Goal: Use online tool/utility: Use online tool/utility

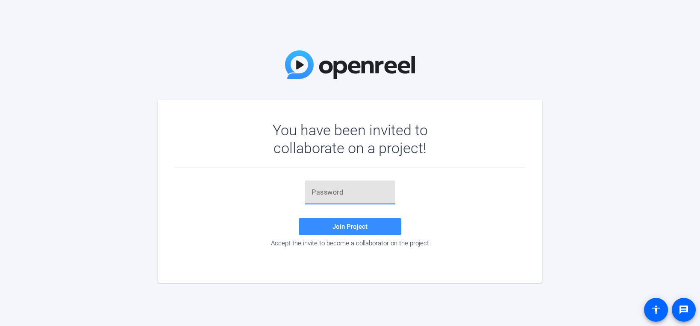
click at [360, 196] on input "text" at bounding box center [349, 193] width 77 height 10
paste input "8KWUAz"
type input "8KWUAz"
click at [337, 222] on span at bounding box center [350, 227] width 103 height 21
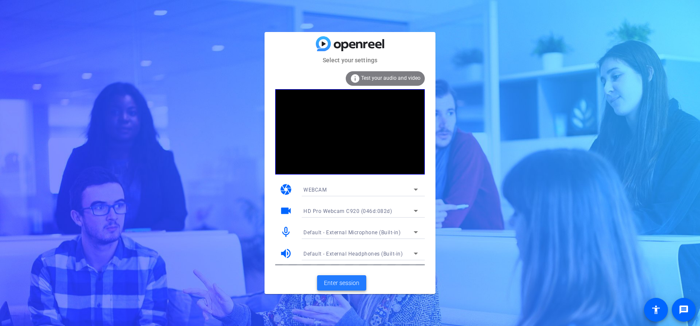
click at [347, 285] on span "Enter session" at bounding box center [341, 283] width 35 height 9
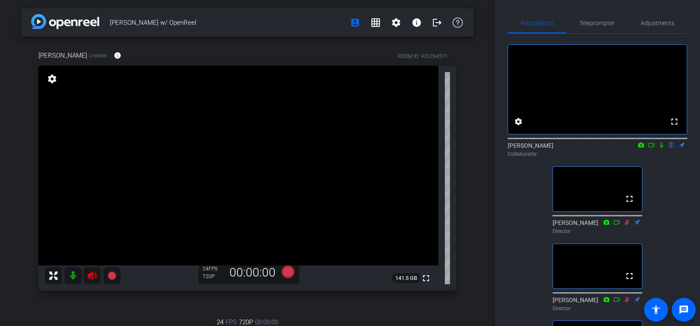
click at [663, 148] on icon at bounding box center [661, 145] width 7 height 6
click at [660, 148] on icon at bounding box center [661, 145] width 7 height 6
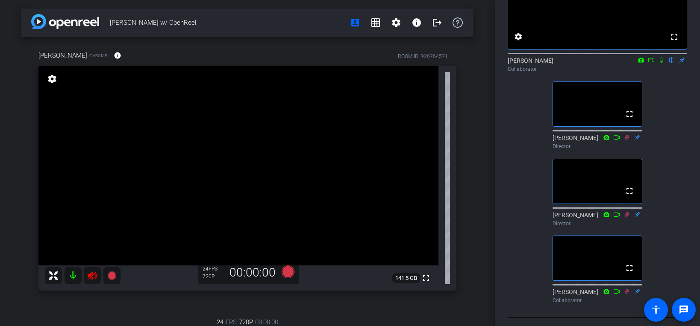
scroll to position [14, 0]
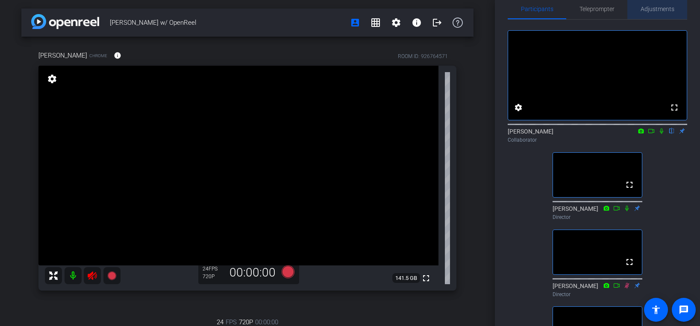
click at [653, 13] on span "Adjustments" at bounding box center [657, 9] width 34 height 21
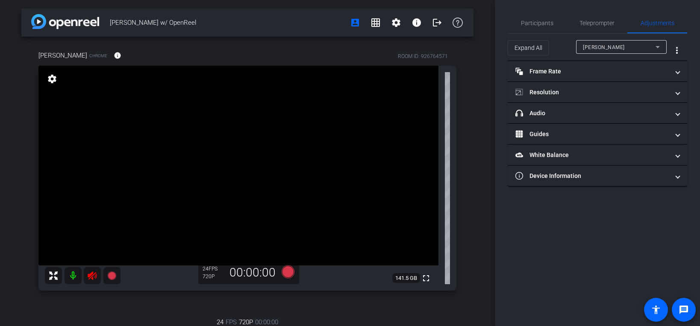
scroll to position [0, 0]
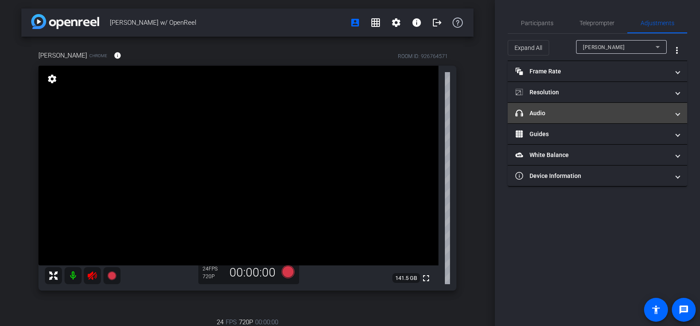
click at [592, 109] on mat-panel-title "headphone icon Audio" at bounding box center [592, 113] width 154 height 9
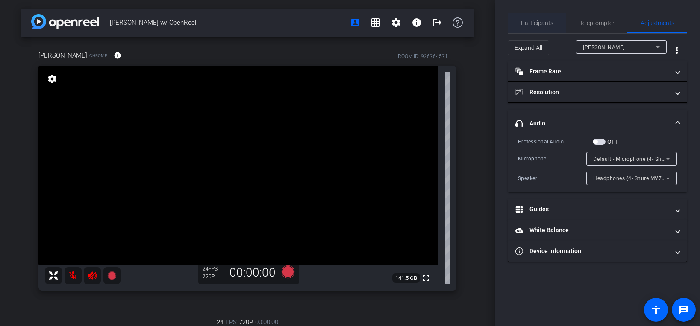
click at [526, 27] on span "Participants" at bounding box center [537, 23] width 32 height 21
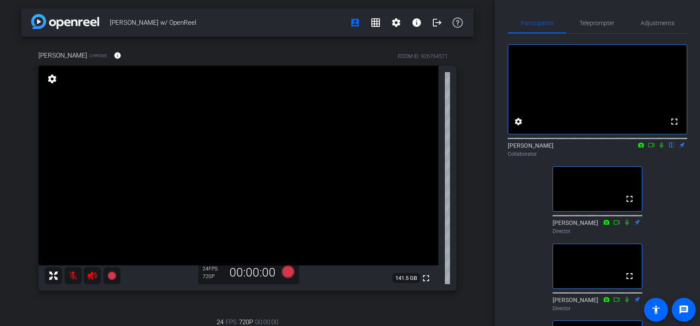
click at [92, 279] on icon at bounding box center [92, 276] width 9 height 9
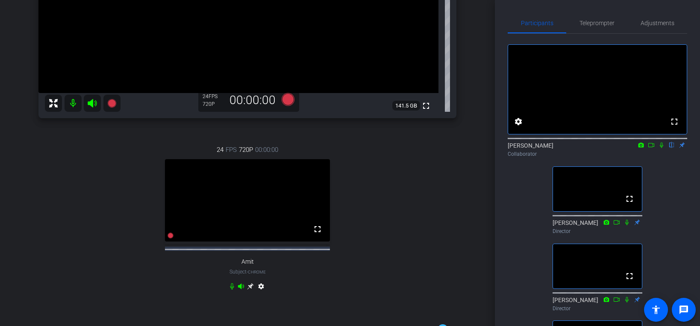
click at [250, 290] on icon at bounding box center [250, 286] width 7 height 7
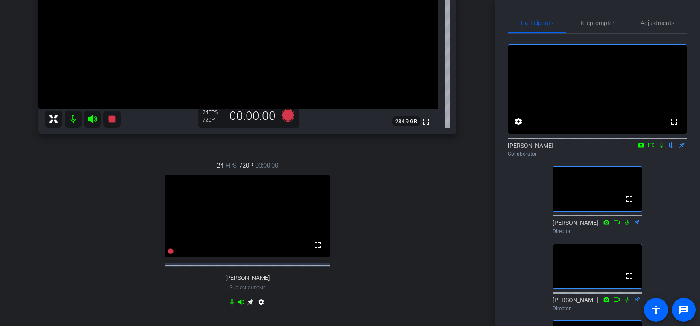
scroll to position [169, 0]
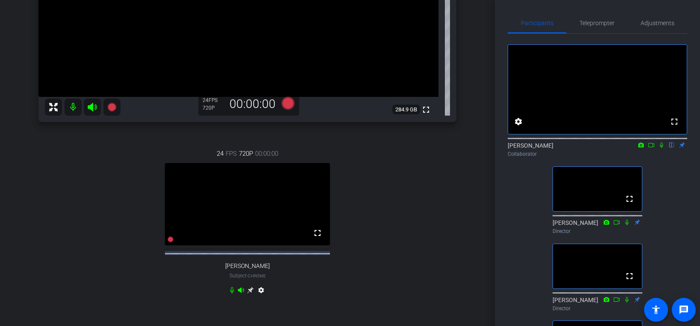
click at [252, 294] on icon at bounding box center [250, 290] width 7 height 7
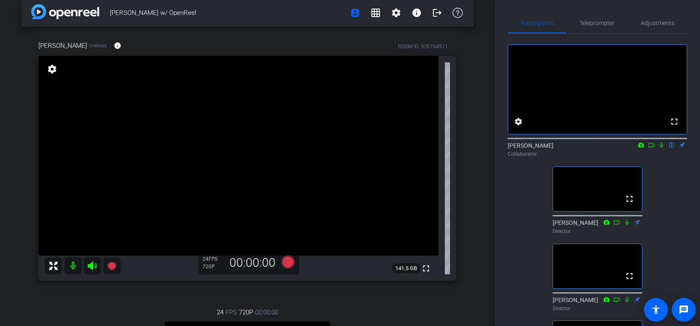
scroll to position [0, 0]
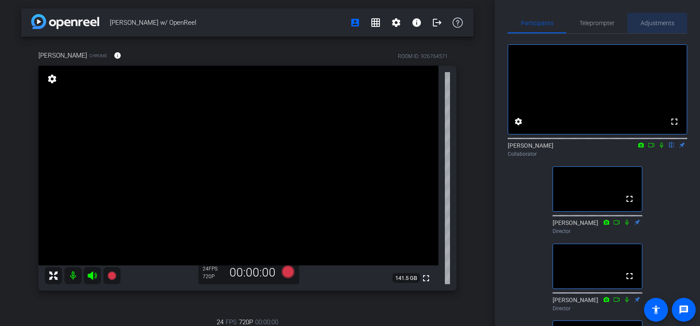
click at [669, 26] on span "Adjustments" at bounding box center [657, 23] width 34 height 6
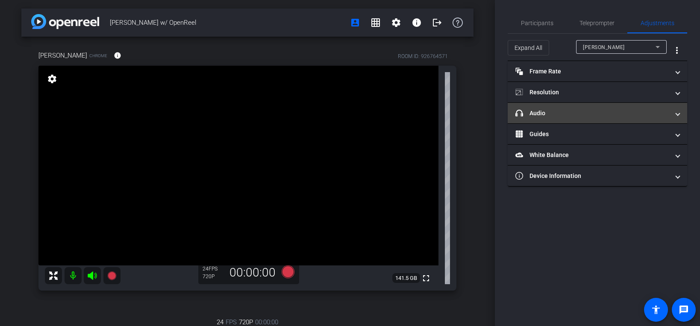
click at [582, 116] on mat-panel-title "headphone icon Audio" at bounding box center [592, 113] width 154 height 9
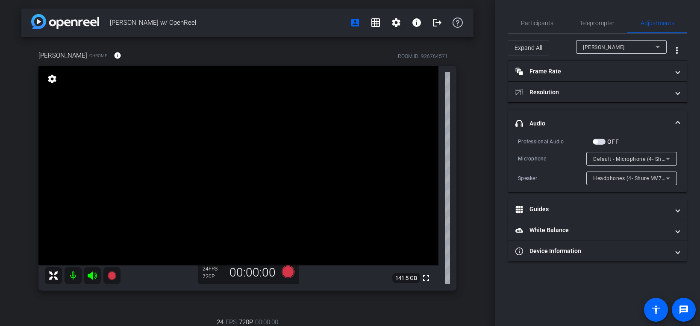
click at [645, 159] on span "Default - Microphone (4- Shure MV7+) (14ed:1019)" at bounding box center [656, 158] width 126 height 7
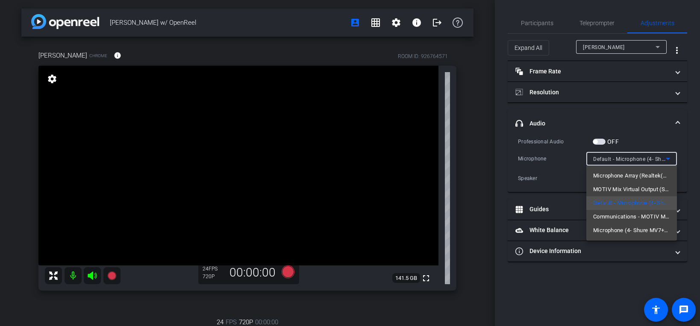
click at [638, 284] on div at bounding box center [350, 163] width 700 height 326
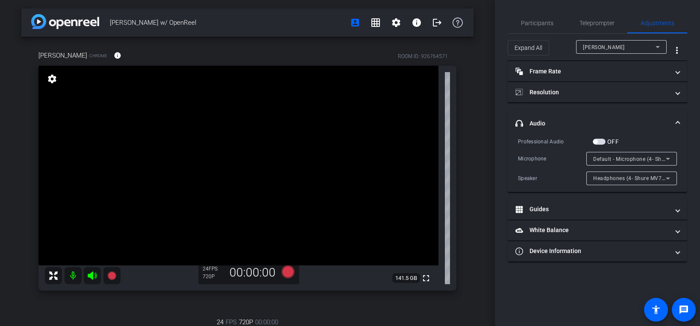
click at [625, 160] on span "Default - Microphone (4- Shure MV7+) (14ed:1019)" at bounding box center [656, 158] width 126 height 7
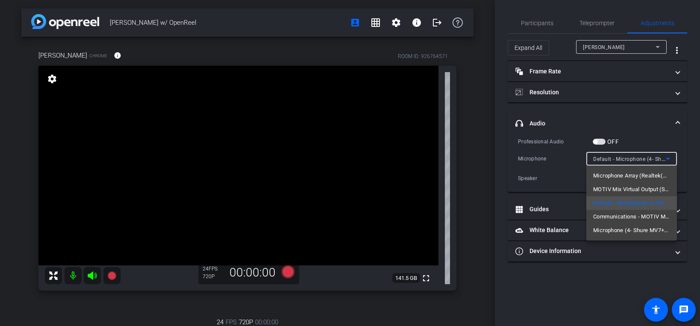
click at [548, 18] on div at bounding box center [350, 163] width 700 height 326
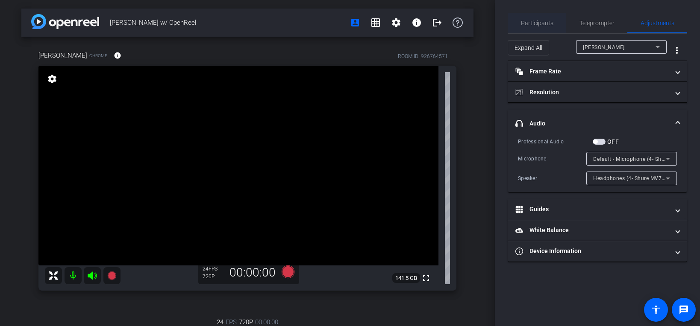
click at [548, 23] on span "Participants" at bounding box center [537, 23] width 32 height 6
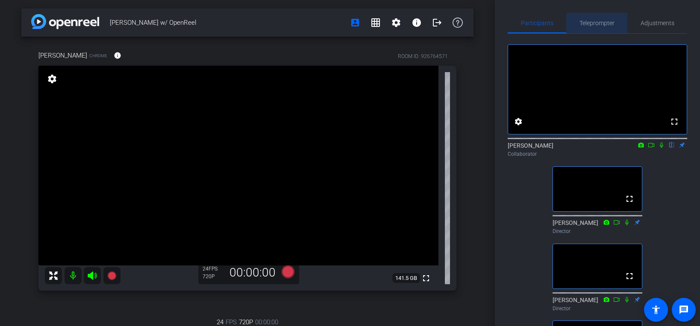
click at [614, 24] on div "Teleprompter" at bounding box center [596, 23] width 61 height 21
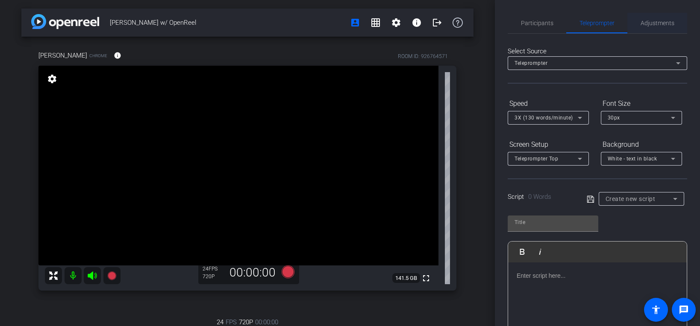
click at [654, 21] on span "Adjustments" at bounding box center [657, 23] width 34 height 6
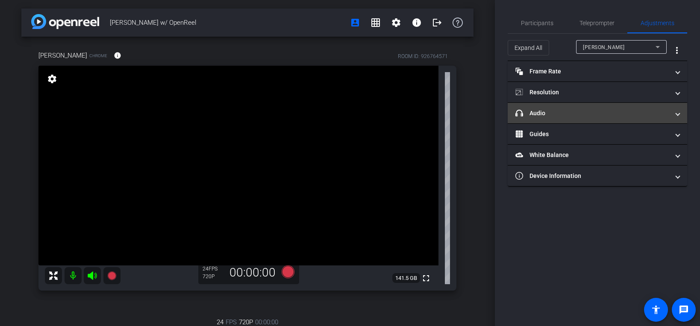
click at [607, 109] on mat-panel-title "headphone icon Audio" at bounding box center [592, 113] width 154 height 9
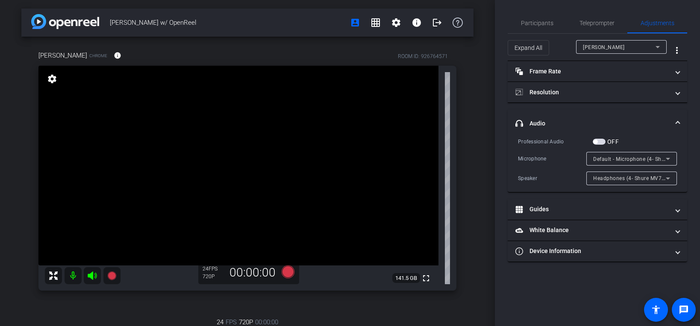
click at [657, 156] on span "Default - Microphone (4- Shure MV7+) (14ed:1019)" at bounding box center [656, 158] width 126 height 7
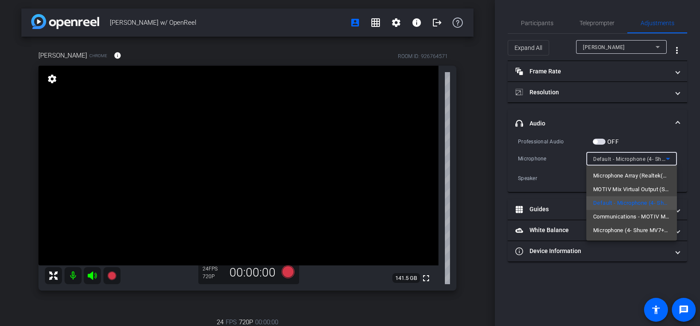
click at [543, 23] on div at bounding box center [350, 163] width 700 height 326
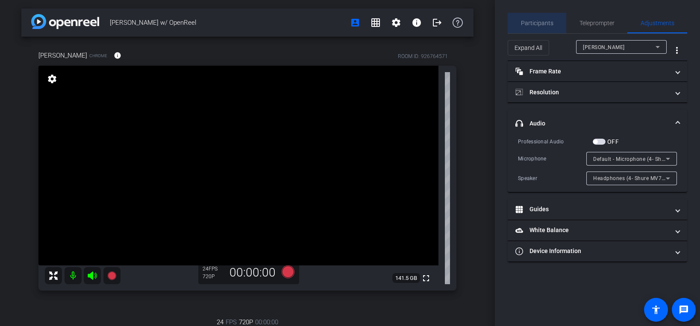
click at [538, 23] on span "Participants" at bounding box center [537, 23] width 32 height 6
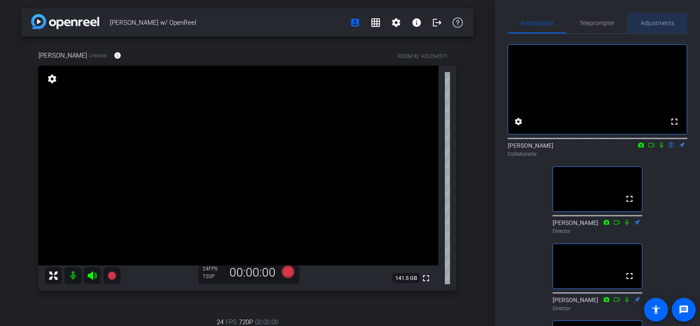
click at [653, 26] on span "Adjustments" at bounding box center [657, 23] width 34 height 6
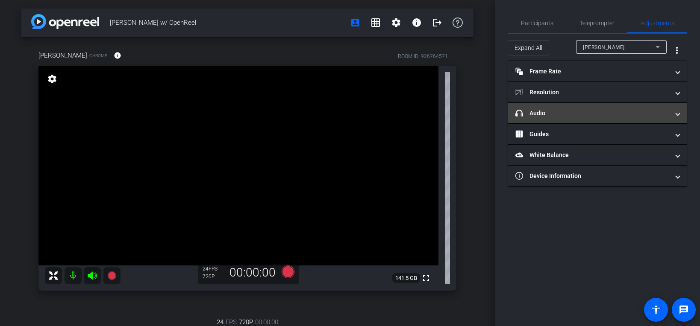
click at [599, 109] on mat-panel-title "headphone icon Audio" at bounding box center [592, 113] width 154 height 9
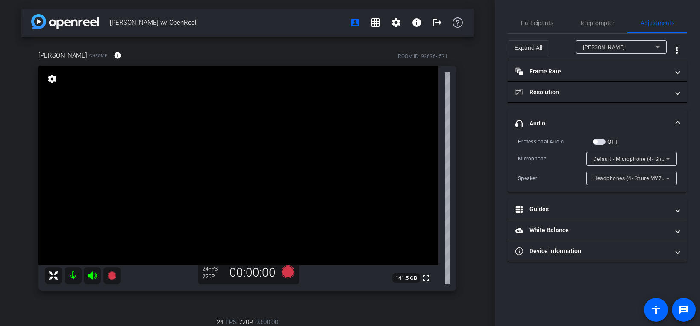
click at [626, 161] on span "Default - Microphone (4- Shure MV7+) (14ed:1019)" at bounding box center [656, 158] width 126 height 7
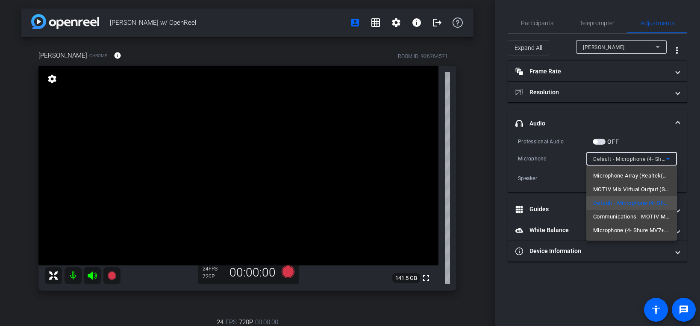
click at [634, 119] on div at bounding box center [350, 163] width 700 height 326
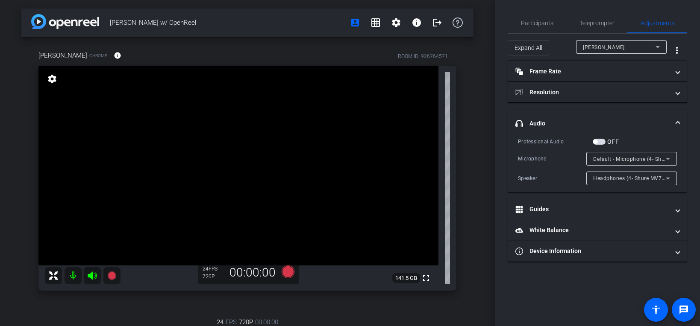
click at [601, 141] on span "button" at bounding box center [598, 142] width 13 height 6
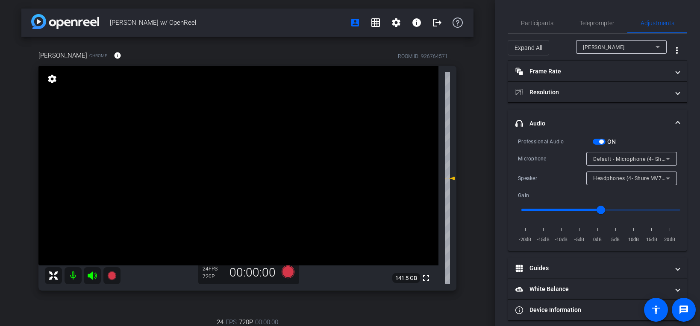
click at [655, 161] on span "Default - Microphone (4- Shure MV7+) (14ed:1019)" at bounding box center [656, 158] width 126 height 7
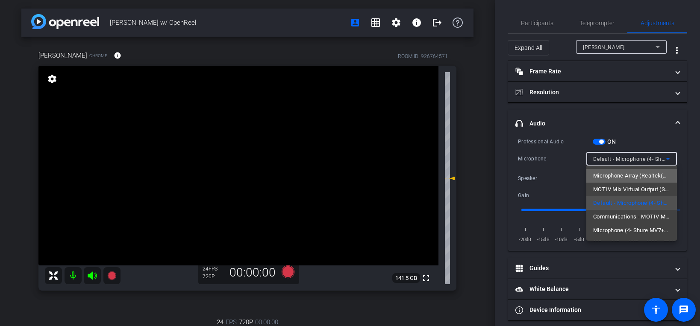
click at [638, 174] on span "Microphone Array (Realtek(R) Audio)" at bounding box center [631, 176] width 77 height 10
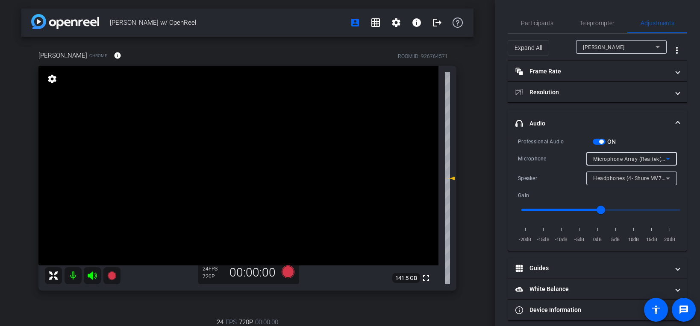
click at [642, 162] on span "Microphone Array (Realtek(R) Audio)" at bounding box center [638, 158] width 91 height 7
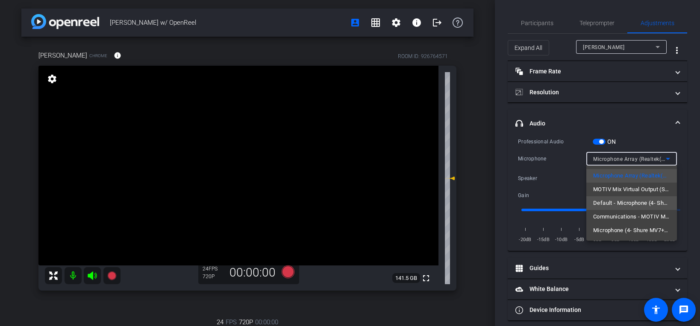
click at [642, 204] on span "Default - Microphone (4- Shure MV7+) (14ed:1019)" at bounding box center [631, 203] width 77 height 10
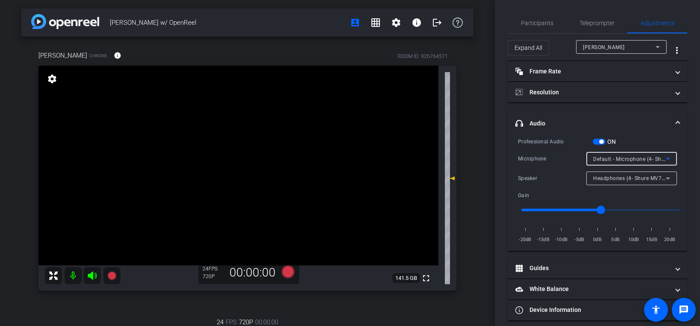
click at [622, 166] on div at bounding box center [631, 170] width 91 height 9
click at [623, 158] on span "Default - Microphone (4- Shure MV7+) (14ed:1019)" at bounding box center [656, 158] width 126 height 7
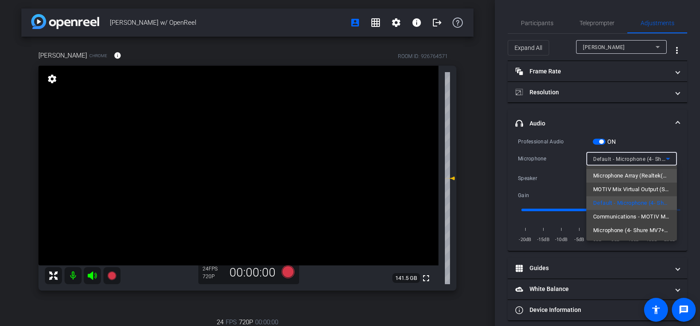
click at [624, 178] on span "Microphone Array (Realtek(R) Audio)" at bounding box center [631, 176] width 77 height 10
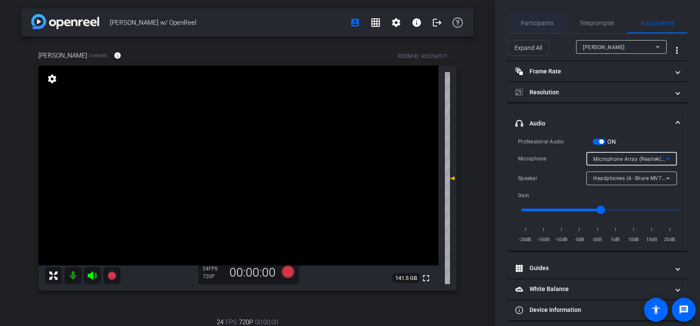
click at [528, 26] on span "Participants" at bounding box center [537, 23] width 32 height 6
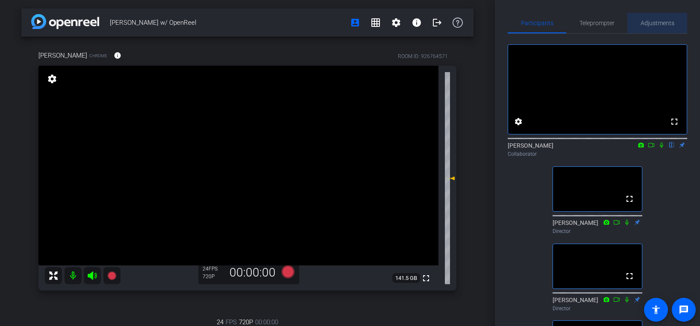
click at [648, 23] on span "Adjustments" at bounding box center [657, 23] width 34 height 6
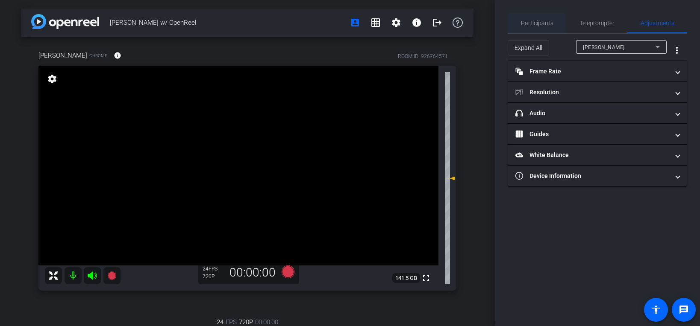
click at [545, 25] on span "Participants" at bounding box center [537, 23] width 32 height 6
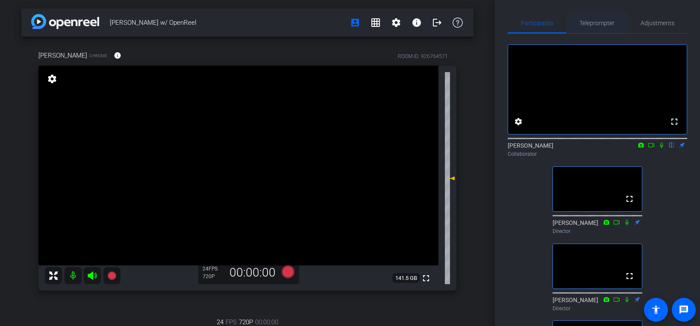
click at [619, 23] on div "Teleprompter" at bounding box center [596, 23] width 61 height 21
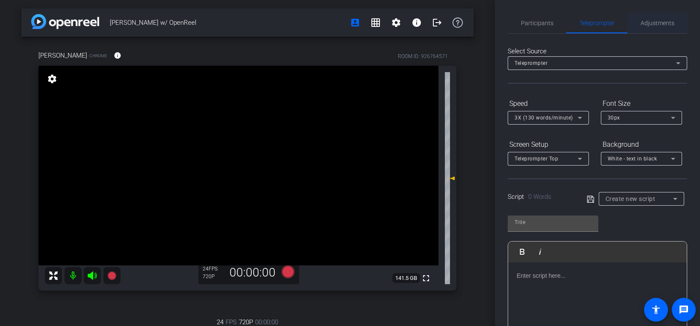
click at [648, 20] on span "Adjustments" at bounding box center [657, 23] width 34 height 6
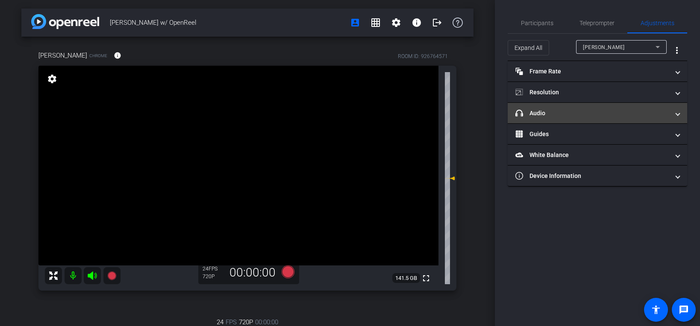
click at [570, 109] on mat-panel-title "headphone icon Audio" at bounding box center [592, 113] width 154 height 9
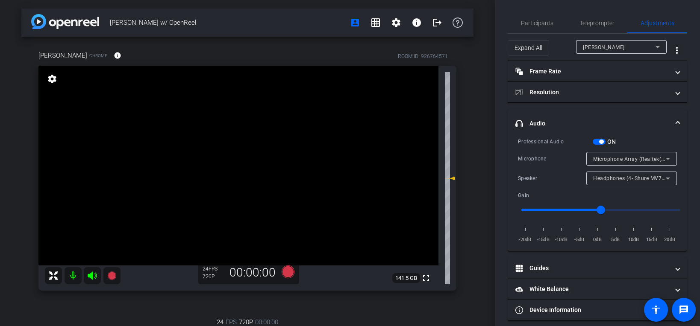
click at [611, 162] on div "Microphone Array (Realtek(R) Audio)" at bounding box center [629, 159] width 73 height 11
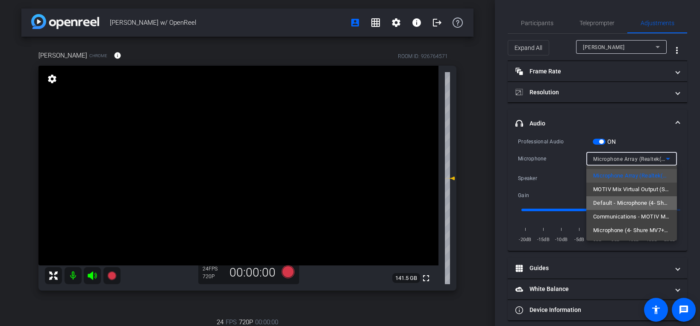
click at [629, 201] on span "Default - Microphone (4- Shure MV7+) (14ed:1019)" at bounding box center [631, 203] width 77 height 10
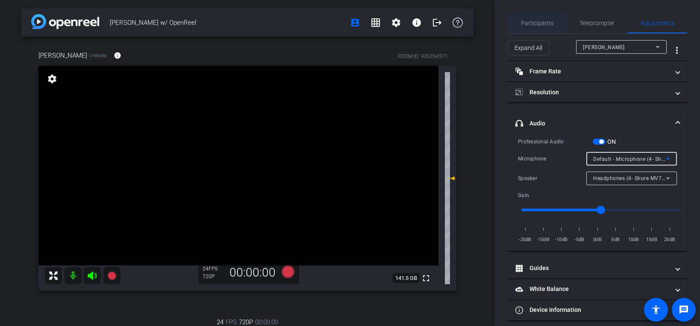
click at [532, 24] on span "Participants" at bounding box center [537, 23] width 32 height 6
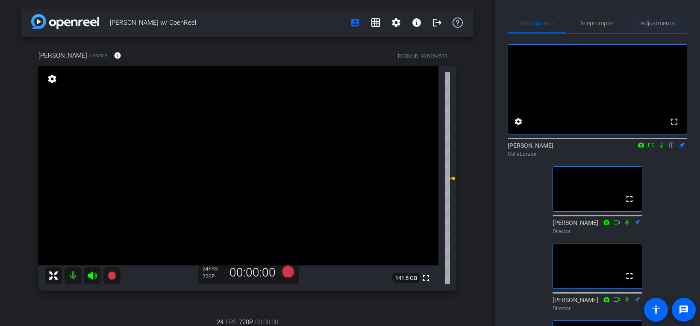
click at [665, 16] on span "Adjustments" at bounding box center [657, 23] width 34 height 21
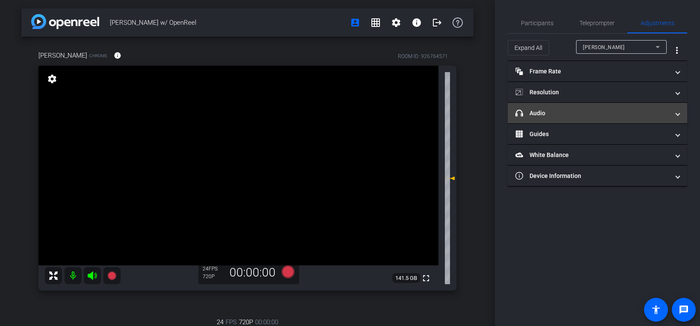
click at [576, 115] on mat-panel-title "headphone icon Audio" at bounding box center [592, 113] width 154 height 9
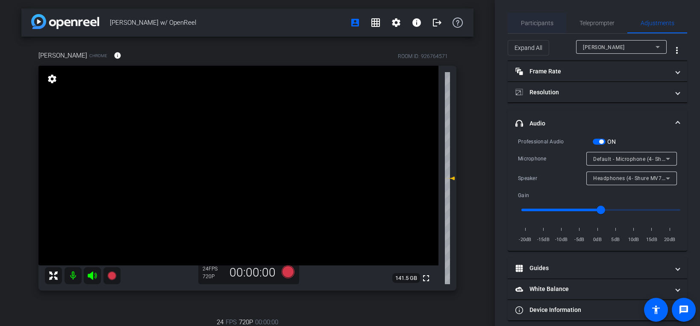
click at [548, 21] on span "Participants" at bounding box center [537, 23] width 32 height 6
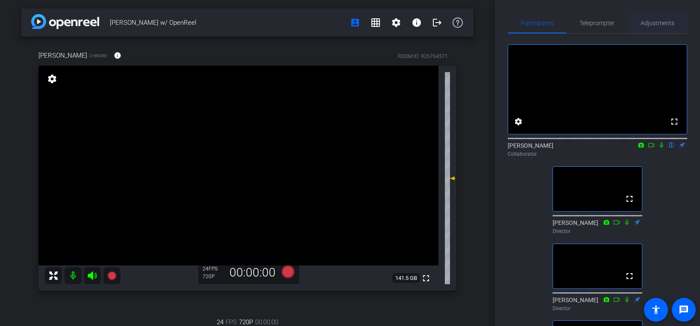
click at [665, 22] on span "Adjustments" at bounding box center [657, 23] width 34 height 6
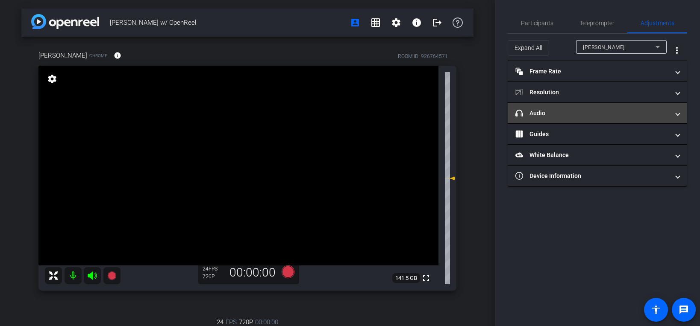
click at [572, 116] on mat-panel-title "headphone icon Audio" at bounding box center [592, 113] width 154 height 9
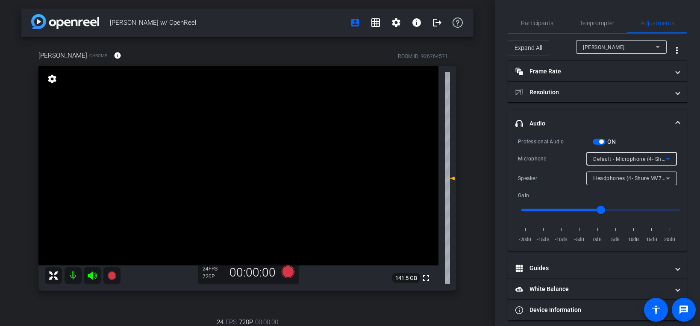
click at [620, 161] on span "Default - Microphone (4- Shure MV7+) (14ed:1019)" at bounding box center [656, 158] width 126 height 7
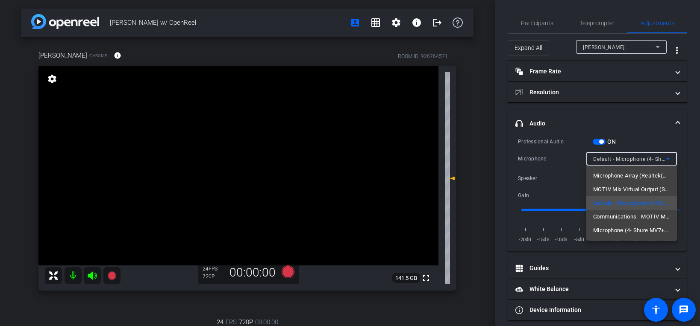
click at [622, 143] on div at bounding box center [350, 163] width 700 height 326
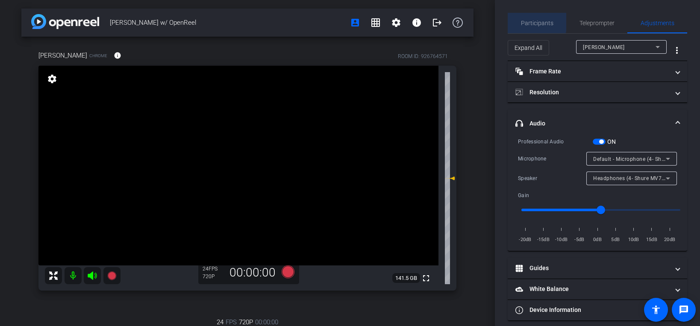
click at [535, 21] on span "Participants" at bounding box center [537, 23] width 32 height 6
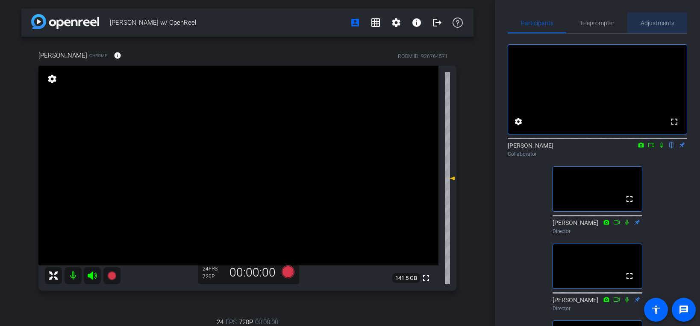
click at [658, 30] on span "Adjustments" at bounding box center [657, 23] width 34 height 21
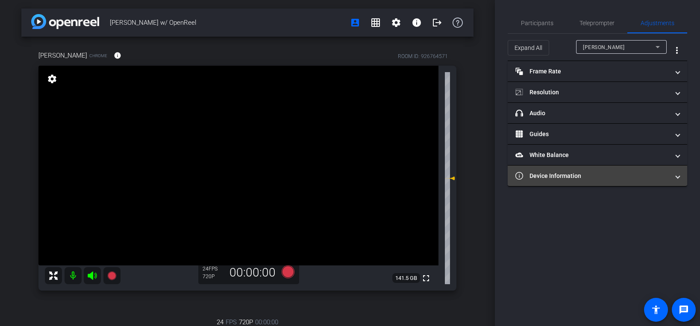
click at [598, 166] on mat-expansion-panel-header "Device Information" at bounding box center [596, 176] width 179 height 21
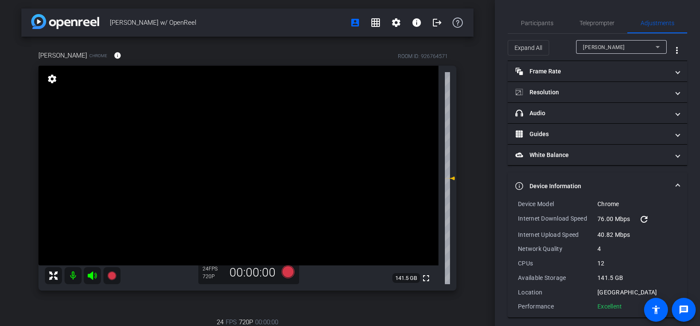
drag, startPoint x: 627, startPoint y: 305, endPoint x: 513, endPoint y: 202, distance: 153.6
click at [513, 202] on div "Device Model Chrome Internet Download Speed 76.00 Mbps refresh Internet Upload …" at bounding box center [596, 259] width 179 height 118
copy div "Device Model Chrome Internet Download Speed 76.00 Mbps refresh Internet Upload …"
click at [514, 17] on div "Participants" at bounding box center [536, 23] width 59 height 21
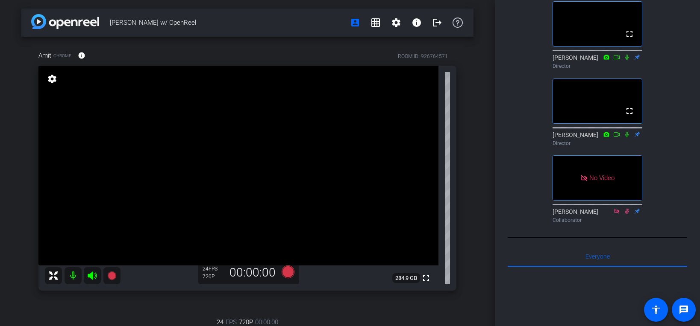
scroll to position [213, 0]
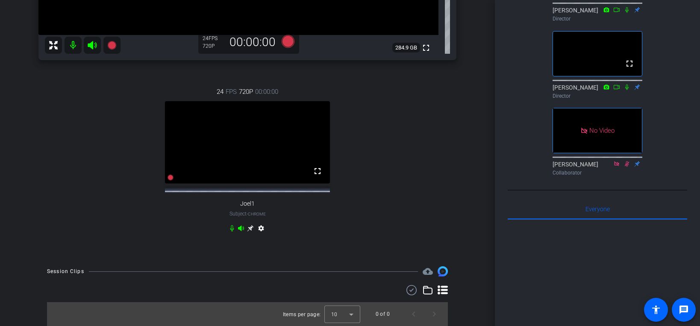
click at [249, 226] on icon at bounding box center [250, 228] width 7 height 7
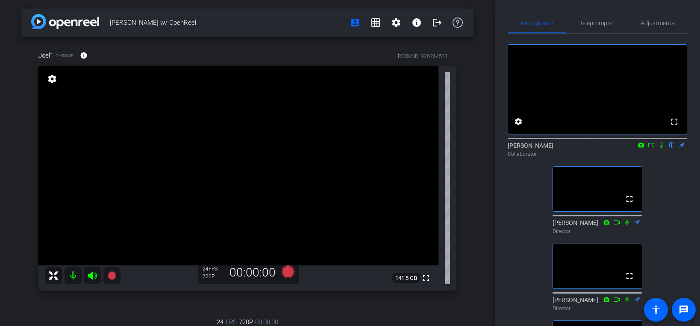
scroll to position [0, 0]
click at [84, 55] on mat-icon "info" at bounding box center [84, 56] width 8 height 8
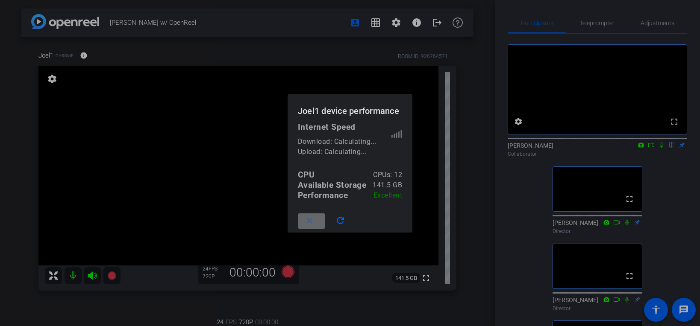
click at [323, 223] on span at bounding box center [311, 221] width 27 height 21
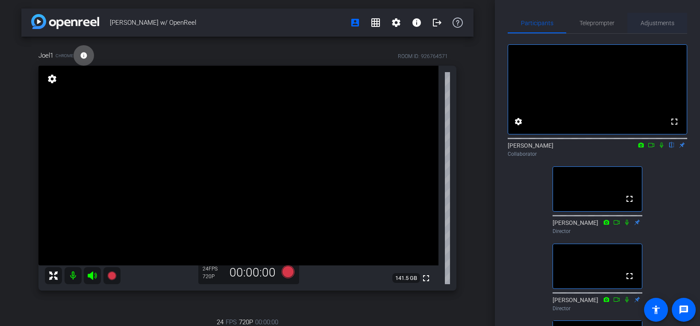
click at [646, 29] on span "Adjustments" at bounding box center [657, 23] width 34 height 21
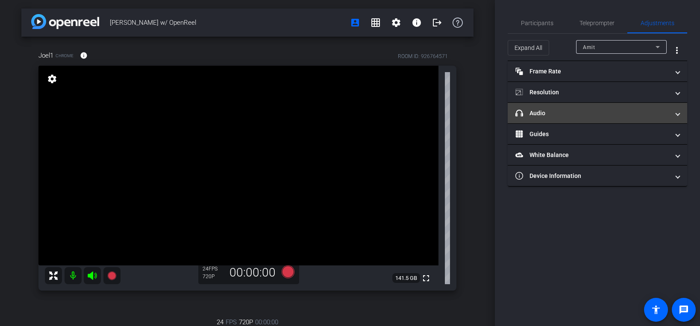
click at [575, 114] on mat-panel-title "headphone icon Audio" at bounding box center [592, 113] width 154 height 9
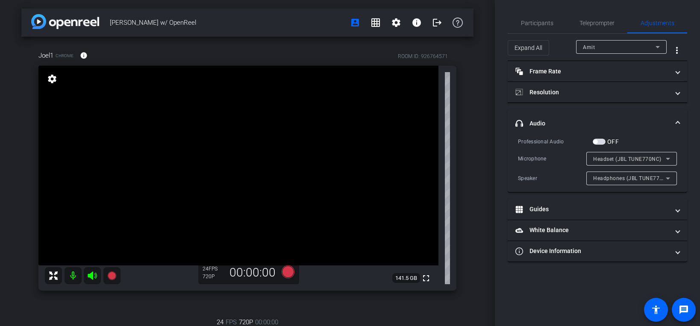
click at [624, 47] on div "Amit" at bounding box center [619, 47] width 73 height 11
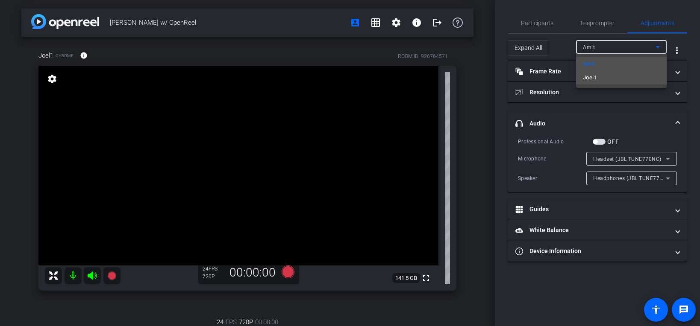
click at [616, 78] on mat-option "Joel1" at bounding box center [621, 78] width 91 height 14
type input "11000"
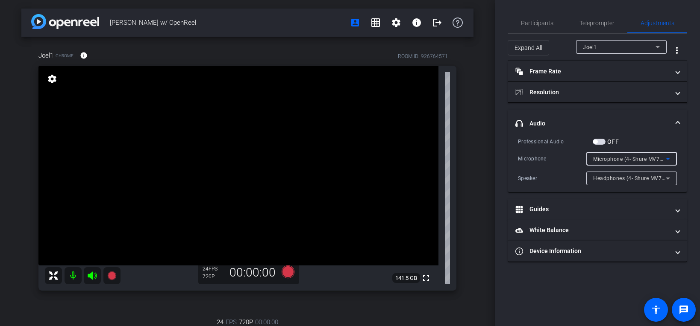
click at [601, 160] on span "Microphone (4- Shure MV7+) (14ed:1019)" at bounding box center [644, 158] width 103 height 7
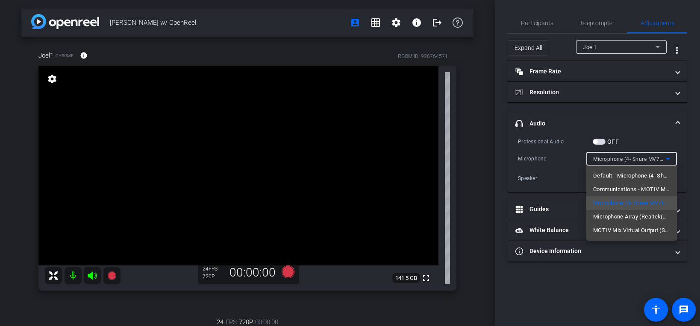
click at [597, 300] on div at bounding box center [350, 163] width 700 height 326
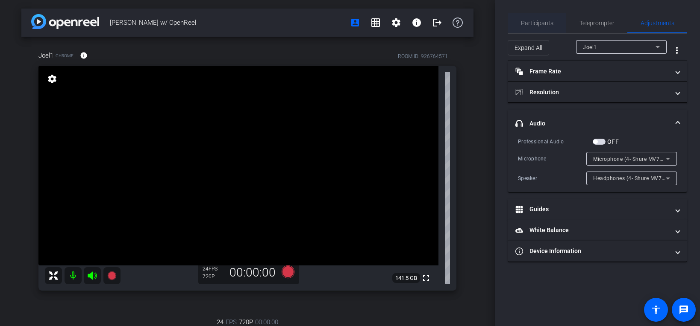
click at [539, 22] on span "Participants" at bounding box center [537, 23] width 32 height 6
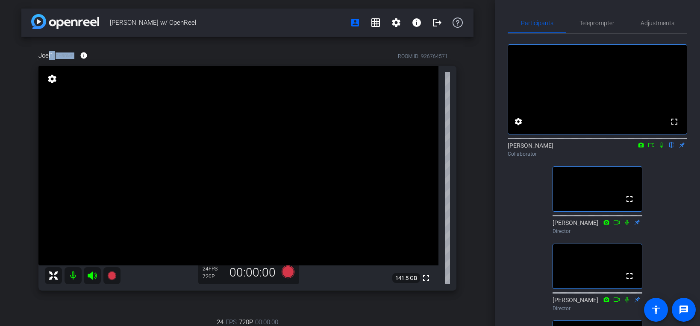
drag, startPoint x: 47, startPoint y: 53, endPoint x: 63, endPoint y: 54, distance: 15.9
click at [64, 54] on div "Joel1 Chrome info" at bounding box center [66, 55] width 56 height 21
click at [56, 55] on span "Chrome" at bounding box center [65, 56] width 18 height 6
click at [650, 24] on span "Adjustments" at bounding box center [657, 23] width 34 height 6
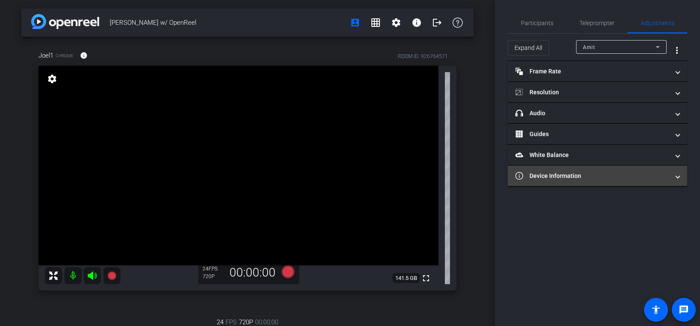
click at [584, 178] on mat-panel-title "Device Information" at bounding box center [592, 176] width 154 height 9
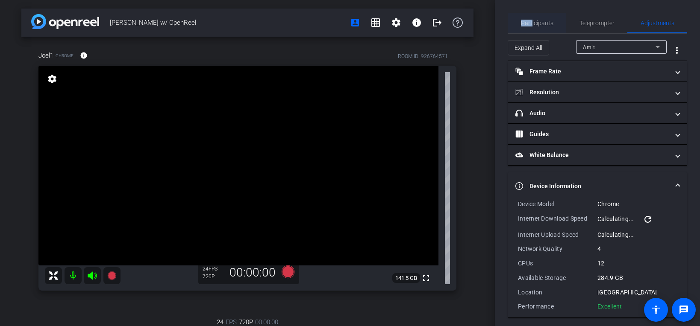
click at [532, 21] on span "Participants" at bounding box center [537, 23] width 32 height 6
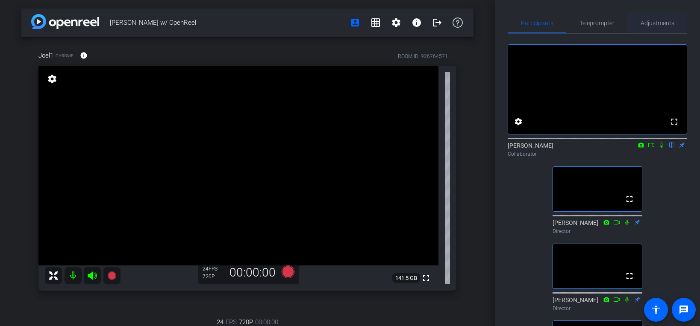
click at [655, 27] on span "Adjustments" at bounding box center [657, 23] width 34 height 21
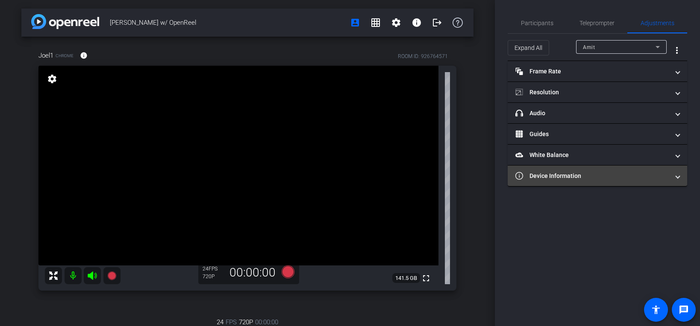
click at [598, 182] on mat-expansion-panel-header "Device Information" at bounding box center [596, 176] width 179 height 21
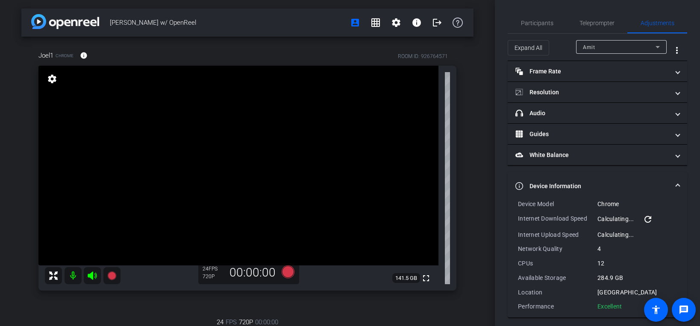
click at [643, 55] on div at bounding box center [621, 58] width 91 height 9
click at [644, 51] on div "Amit" at bounding box center [619, 47] width 73 height 11
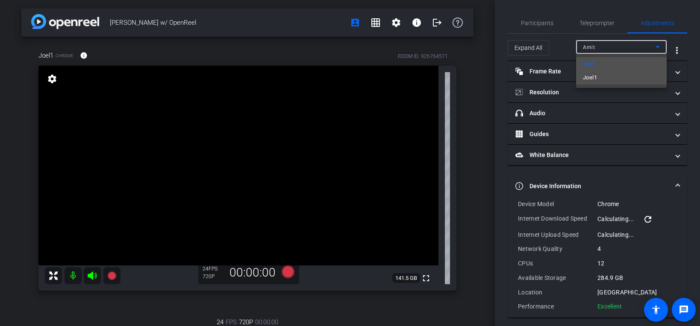
click at [632, 76] on mat-option "Joel1" at bounding box center [621, 78] width 91 height 14
type input "11000"
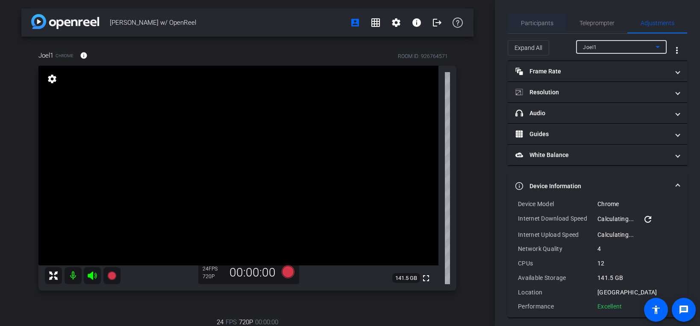
click at [536, 25] on span "Participants" at bounding box center [537, 23] width 32 height 6
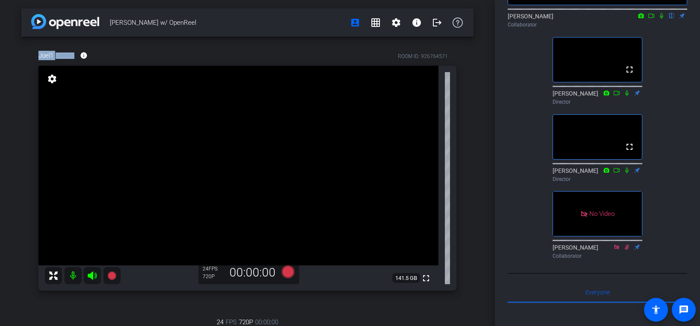
drag, startPoint x: 38, startPoint y: 56, endPoint x: 73, endPoint y: 60, distance: 35.3
click at [73, 60] on div "Joel1 Chrome info ROOM ID: 926764571 fullscreen settings 141.5 GB 24 FPS 720P 0…" at bounding box center [247, 263] width 452 height 452
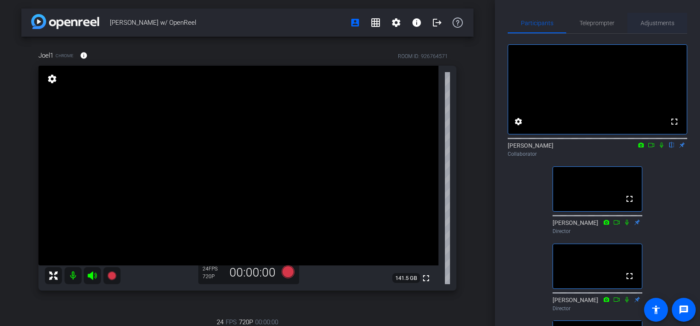
click at [650, 17] on span "Adjustments" at bounding box center [657, 23] width 34 height 21
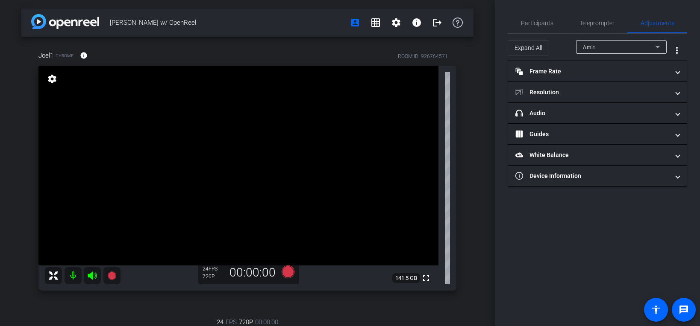
click at [505, 21] on div "Participants Teleprompter Adjustments settings [PERSON_NAME] flip Collaborator …" at bounding box center [597, 163] width 205 height 326
click at [554, 18] on div "Participants" at bounding box center [536, 23] width 59 height 21
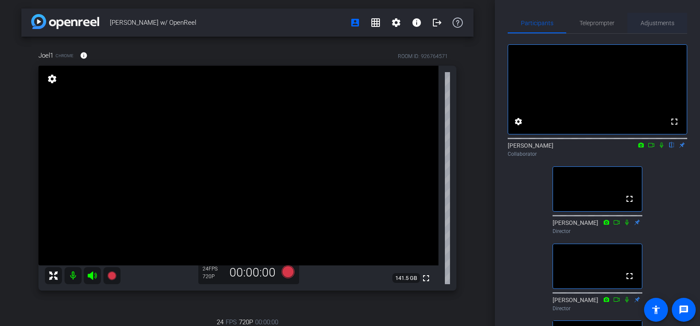
click at [644, 24] on span "Adjustments" at bounding box center [657, 23] width 34 height 6
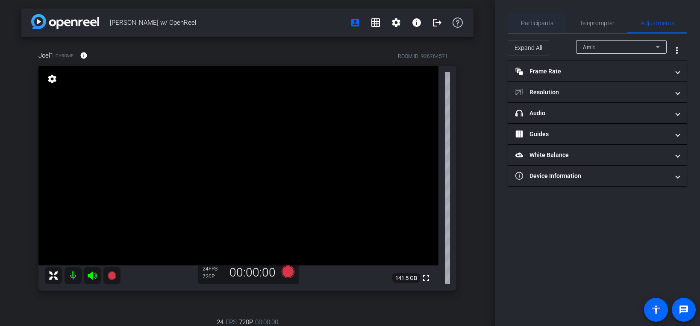
click at [534, 23] on span "Participants" at bounding box center [537, 23] width 32 height 6
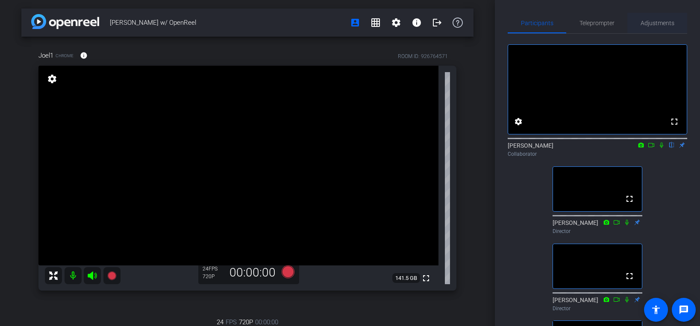
click at [645, 13] on span "Adjustments" at bounding box center [657, 23] width 34 height 21
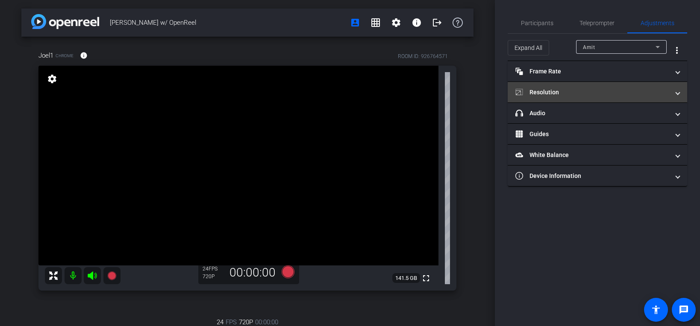
click at [578, 94] on mat-panel-title "Resolution" at bounding box center [592, 92] width 154 height 9
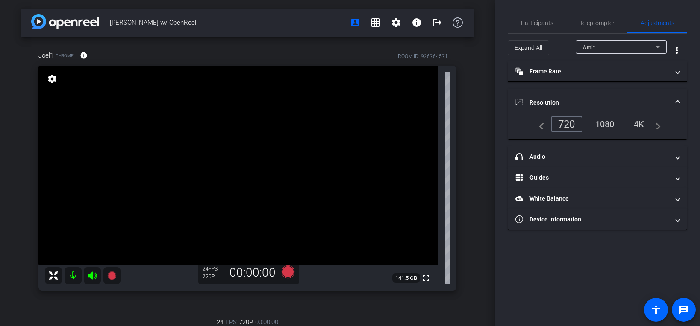
click at [609, 121] on div "1080" at bounding box center [605, 124] width 32 height 15
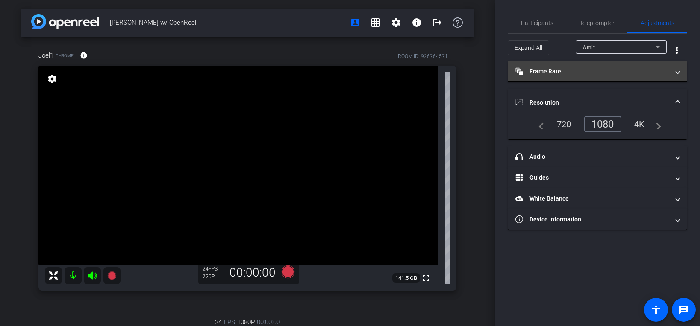
click at [598, 76] on mat-panel-title "Frame Rate Frame Rate" at bounding box center [592, 71] width 154 height 9
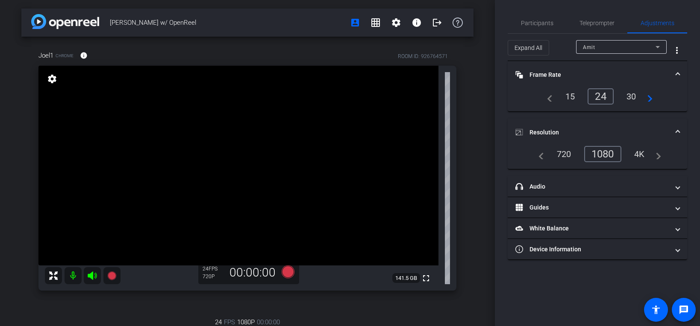
click at [630, 96] on div "30" at bounding box center [631, 96] width 23 height 15
click at [551, 29] on span "Participants" at bounding box center [537, 23] width 32 height 21
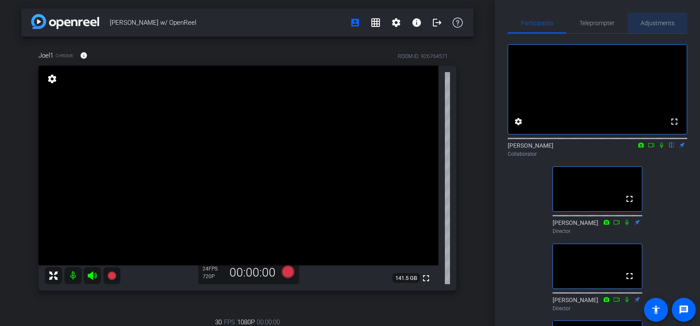
click at [656, 26] on span "Adjustments" at bounding box center [657, 23] width 34 height 6
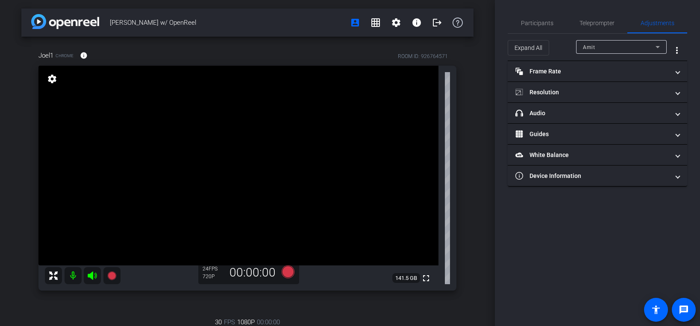
click at [618, 44] on div "Amit" at bounding box center [619, 47] width 73 height 11
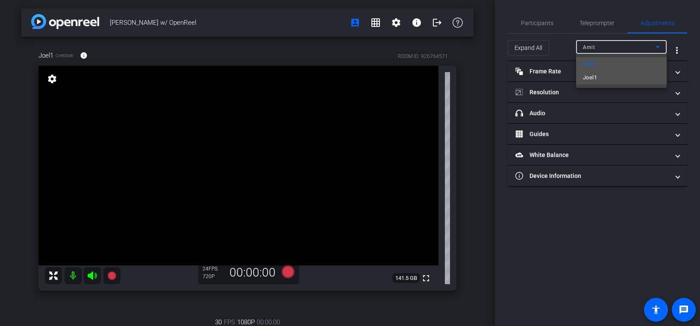
click at [601, 76] on mat-option "Joel1" at bounding box center [621, 78] width 91 height 14
type input "11000"
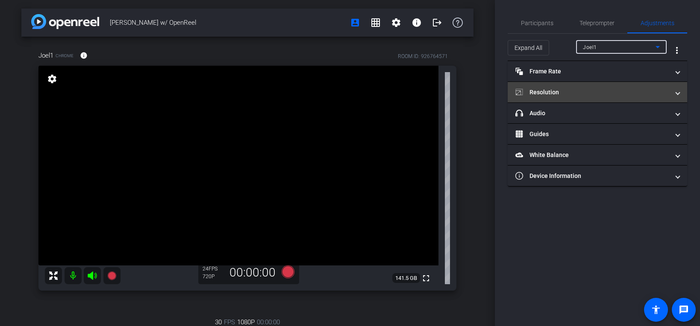
click at [561, 88] on mat-panel-title "Resolution" at bounding box center [592, 92] width 154 height 9
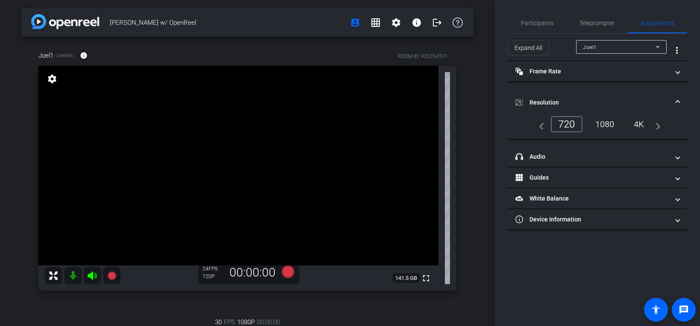
click at [610, 129] on div "1080" at bounding box center [605, 124] width 32 height 15
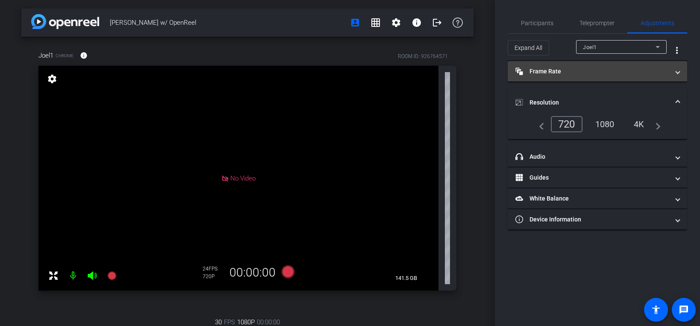
click at [592, 79] on mat-expansion-panel-header "Frame Rate Frame Rate" at bounding box center [596, 71] width 179 height 21
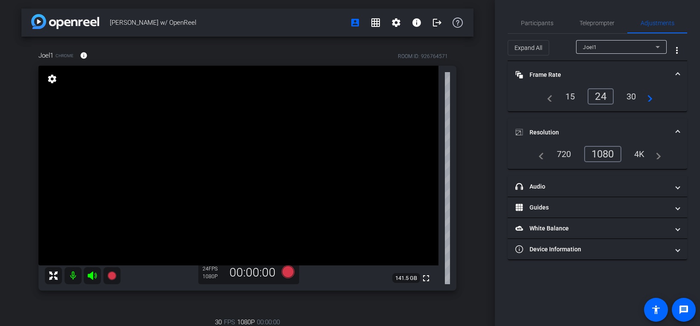
click at [633, 96] on div "30" at bounding box center [631, 96] width 23 height 15
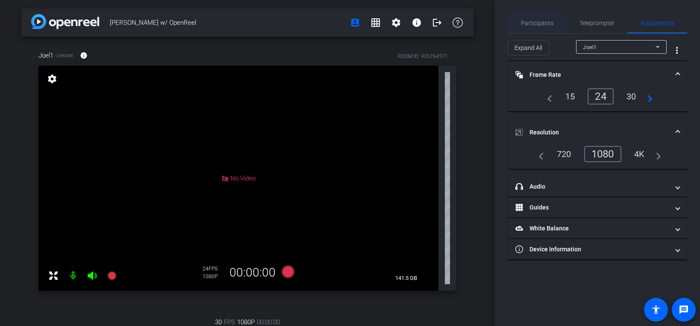
click at [538, 22] on span "Participants" at bounding box center [537, 23] width 32 height 6
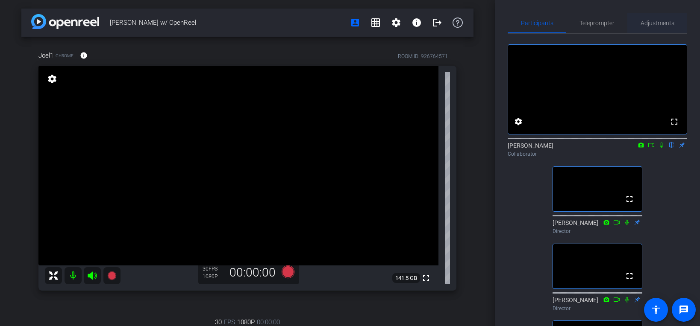
click at [659, 29] on span "Adjustments" at bounding box center [657, 23] width 34 height 21
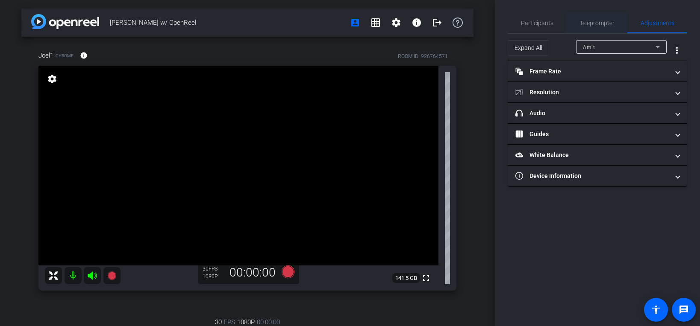
click at [596, 20] on span "Teleprompter" at bounding box center [596, 23] width 35 height 6
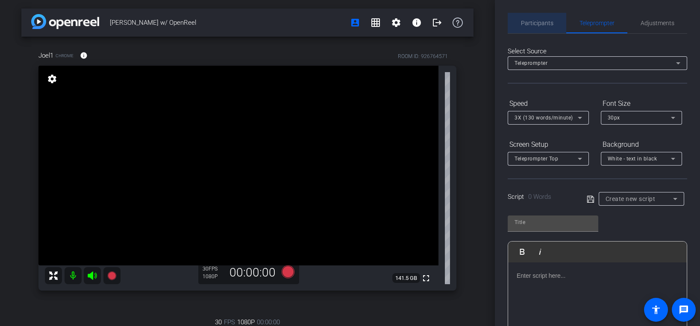
click at [545, 21] on span "Participants" at bounding box center [537, 23] width 32 height 6
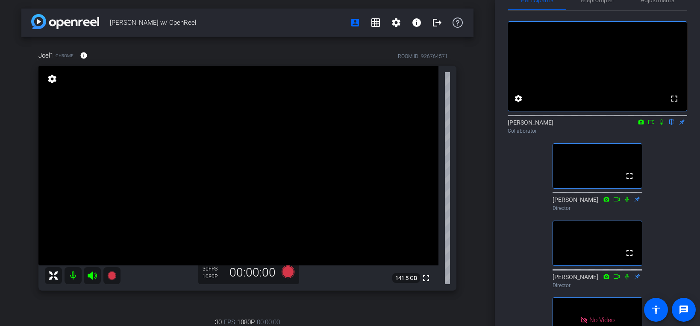
scroll to position [23, 0]
click at [663, 168] on div "fullscreen settings [PERSON_NAME] flip Collaborator fullscreen [PERSON_NAME] Di…" at bounding box center [596, 189] width 179 height 358
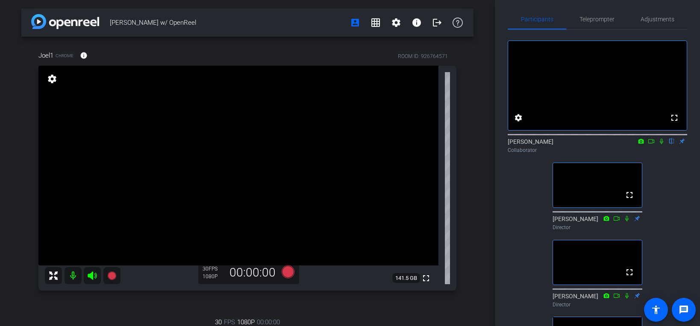
scroll to position [0, 0]
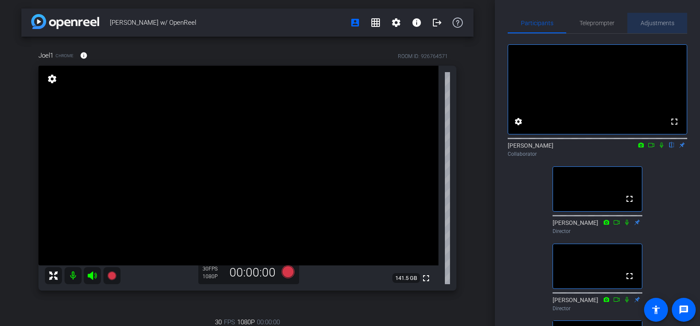
click at [641, 27] on span "Adjustments" at bounding box center [657, 23] width 34 height 21
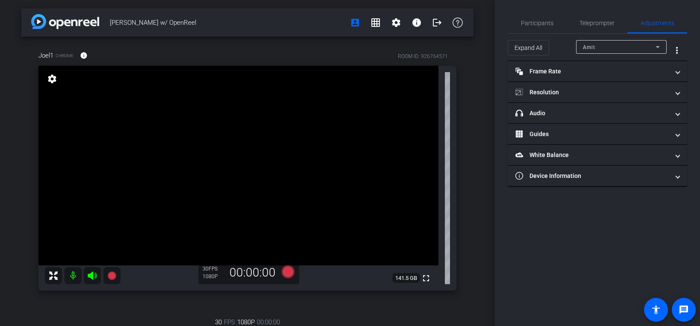
click at [597, 53] on div "Amit" at bounding box center [621, 47] width 77 height 14
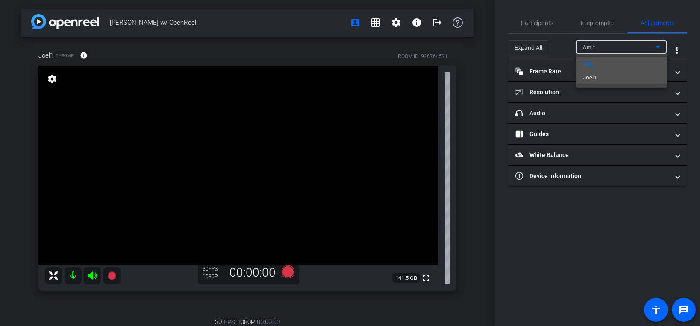
click at [595, 75] on span "Joel1" at bounding box center [590, 78] width 14 height 10
type input "11000"
click at [534, 34] on div "Expand All Joel1 more_vert" at bounding box center [596, 47] width 179 height 27
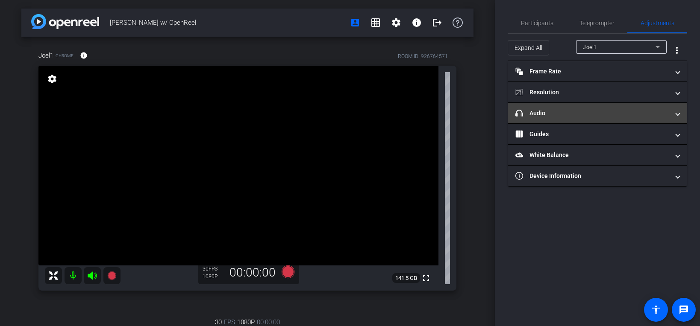
click at [548, 104] on mat-expansion-panel-header "headphone icon Audio" at bounding box center [596, 113] width 179 height 21
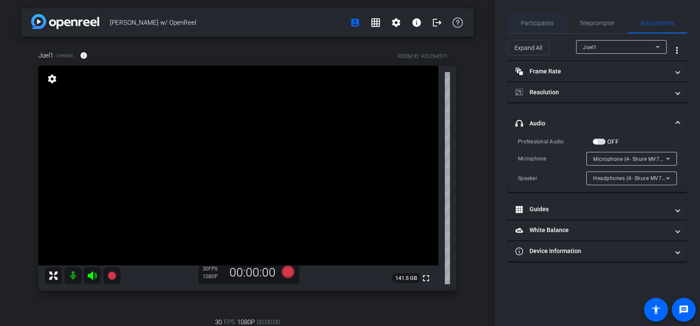
click at [533, 24] on span "Participants" at bounding box center [537, 23] width 32 height 6
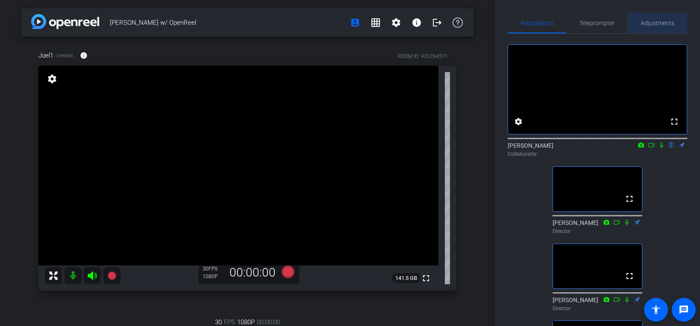
click at [645, 21] on span "Adjustments" at bounding box center [657, 23] width 34 height 6
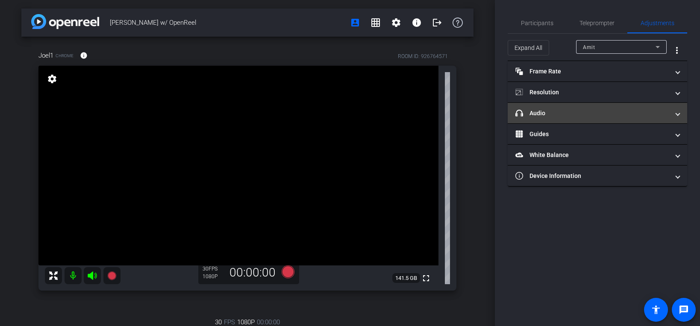
click at [552, 117] on mat-panel-title "headphone icon Audio" at bounding box center [592, 113] width 154 height 9
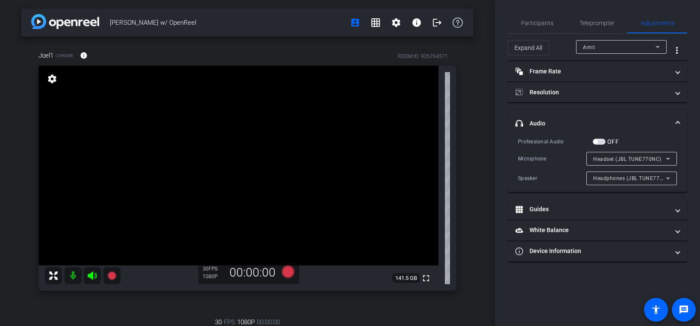
click at [599, 138] on div "OFF" at bounding box center [605, 142] width 26 height 9
click at [599, 141] on span "button" at bounding box center [598, 142] width 13 height 6
click at [539, 26] on span "Participants" at bounding box center [537, 23] width 32 height 6
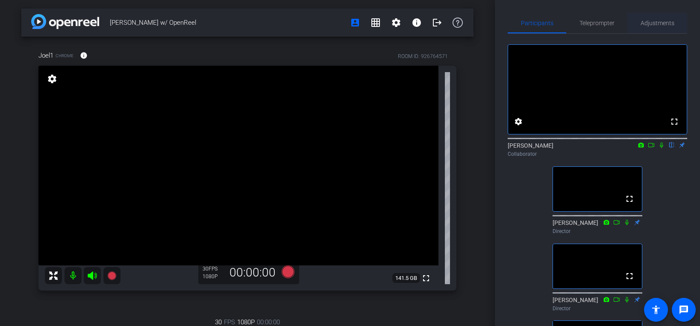
click at [650, 14] on span "Adjustments" at bounding box center [657, 23] width 34 height 21
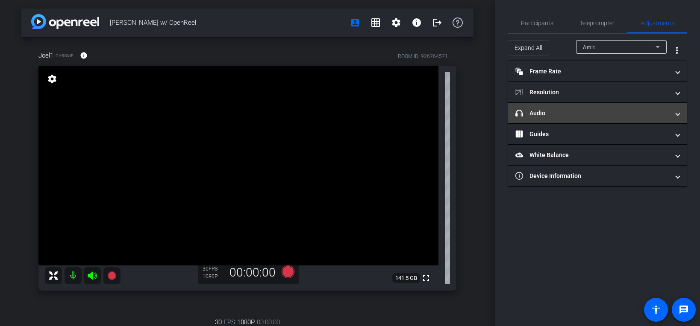
click at [587, 109] on mat-panel-title "headphone icon Audio" at bounding box center [592, 113] width 154 height 9
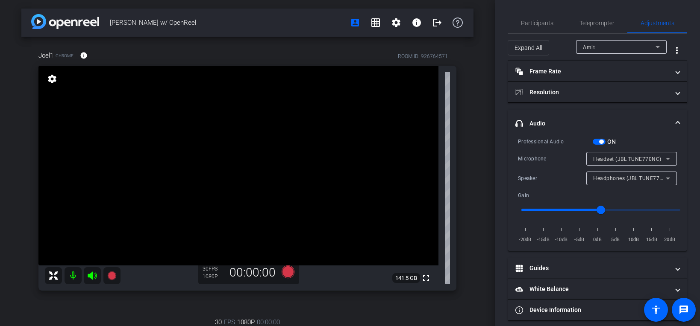
click at [600, 144] on span "button" at bounding box center [601, 142] width 4 height 4
click at [624, 44] on div "Amit" at bounding box center [619, 47] width 73 height 11
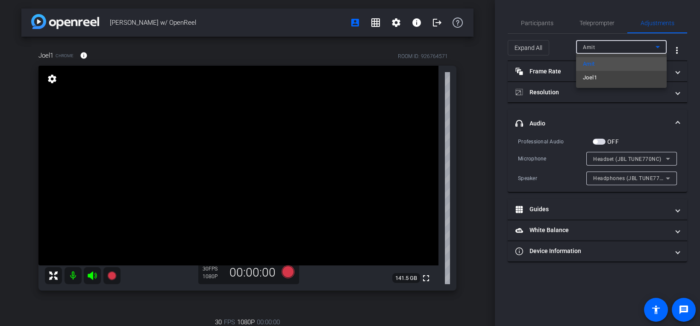
click at [617, 76] on mat-option "Joel1" at bounding box center [621, 78] width 91 height 14
type input "11000"
click at [601, 141] on span "button" at bounding box center [598, 142] width 13 height 6
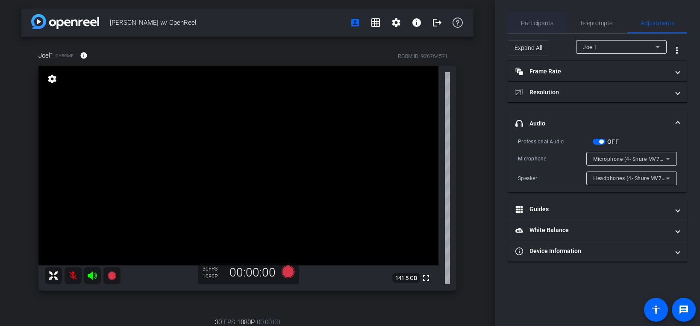
click at [546, 27] on span "Participants" at bounding box center [537, 23] width 32 height 21
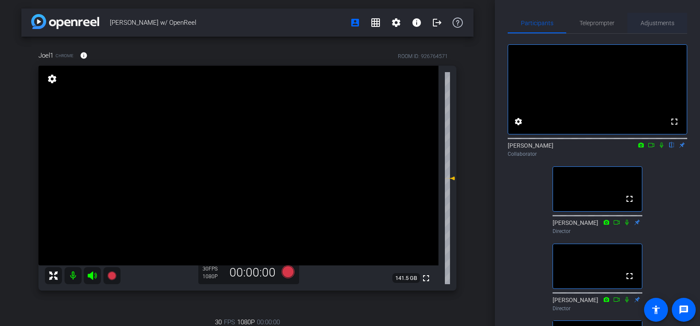
click at [656, 20] on span "Adjustments" at bounding box center [657, 23] width 34 height 6
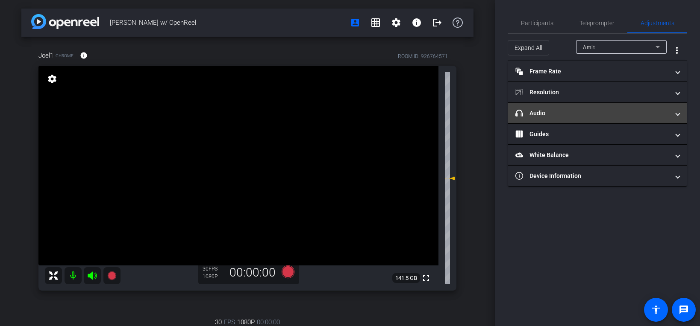
click at [588, 110] on mat-panel-title "headphone icon Audio" at bounding box center [592, 113] width 154 height 9
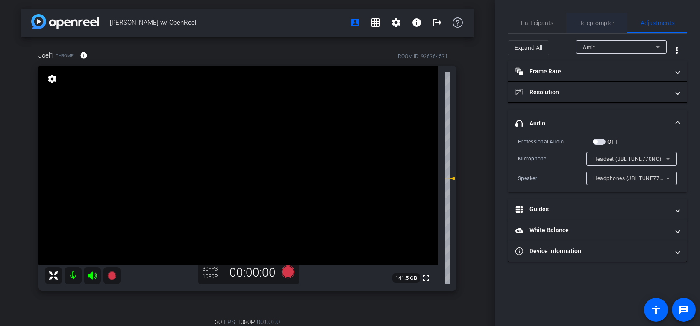
click at [603, 15] on span "Teleprompter" at bounding box center [596, 23] width 35 height 21
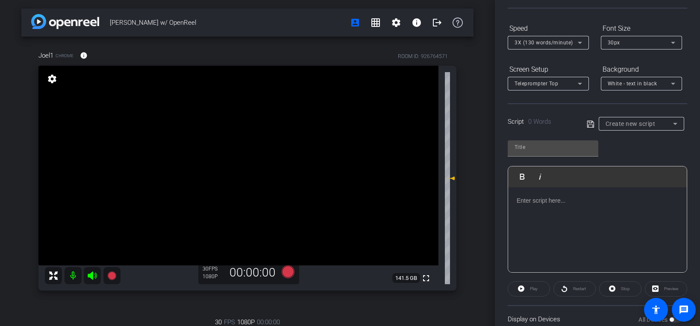
scroll to position [80, 0]
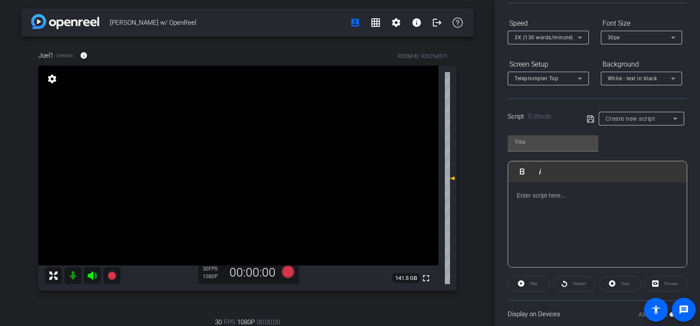
click at [593, 202] on div at bounding box center [597, 224] width 179 height 85
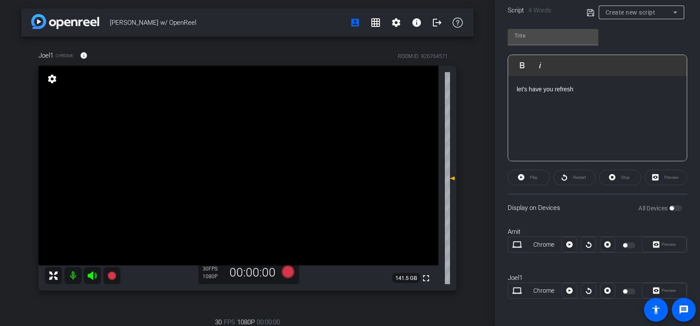
scroll to position [0, 0]
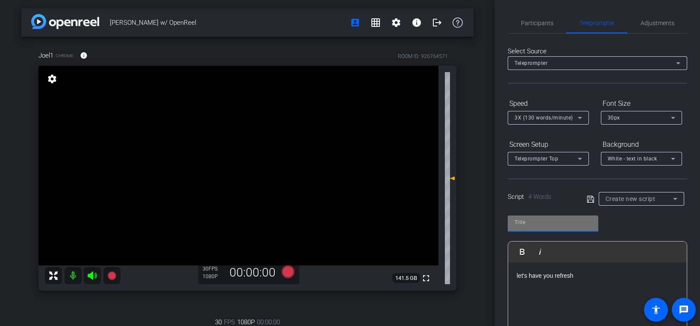
click at [552, 225] on input "text" at bounding box center [552, 222] width 77 height 10
type input "test"
click at [590, 199] on icon at bounding box center [590, 199] width 8 height 10
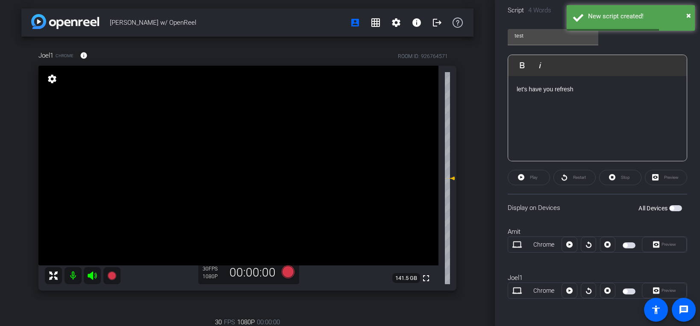
click at [631, 246] on span "button" at bounding box center [628, 246] width 13 height 6
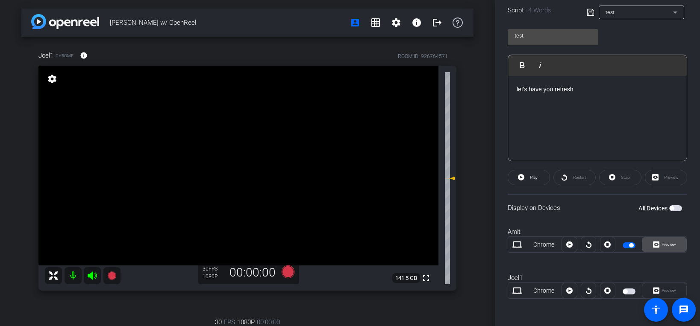
click at [663, 243] on span "Preview" at bounding box center [668, 244] width 15 height 5
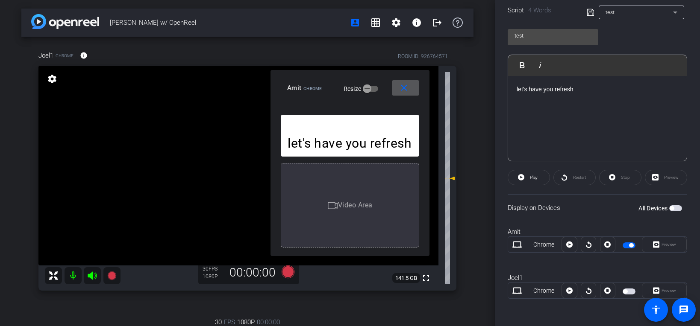
click at [410, 89] on span at bounding box center [405, 88] width 27 height 21
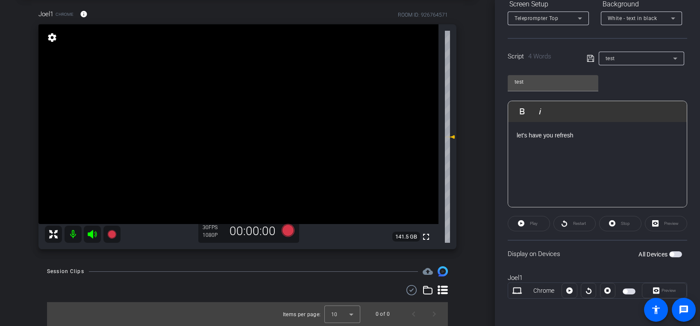
scroll to position [0, 0]
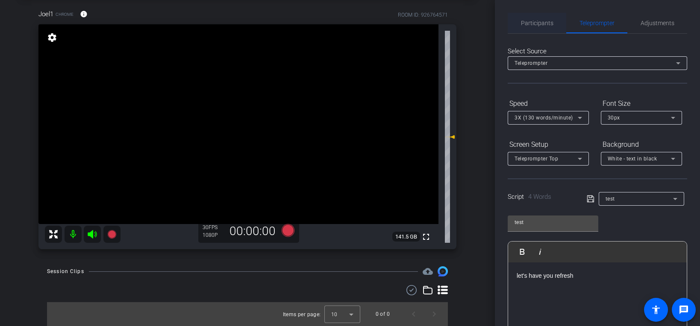
click at [539, 25] on span "Participants" at bounding box center [537, 23] width 32 height 6
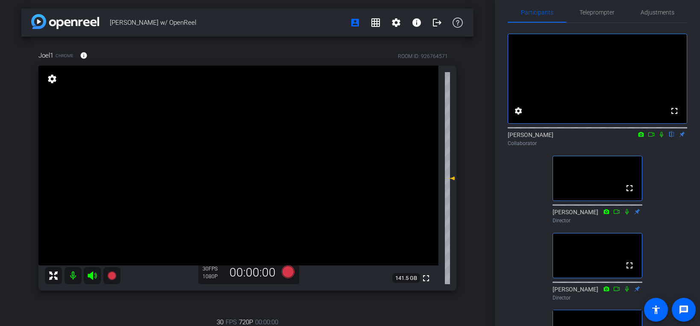
scroll to position [11, 0]
drag, startPoint x: 454, startPoint y: 178, endPoint x: 453, endPoint y: 165, distance: 12.8
click at [453, 165] on icon at bounding box center [452, 163] width 6 height 3
drag, startPoint x: 453, startPoint y: 164, endPoint x: 454, endPoint y: 170, distance: 6.2
click at [454, 169] on icon at bounding box center [450, 164] width 10 height 10
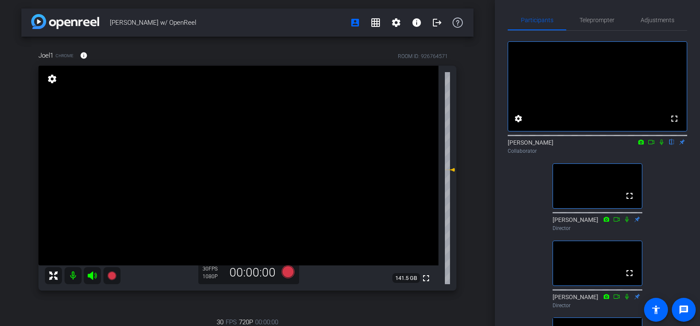
scroll to position [0, 0]
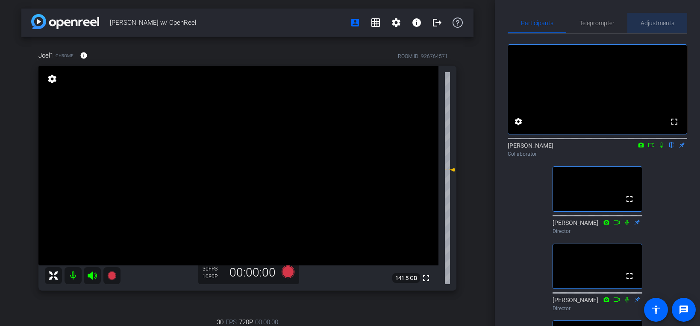
click at [664, 17] on span "Adjustments" at bounding box center [657, 23] width 34 height 21
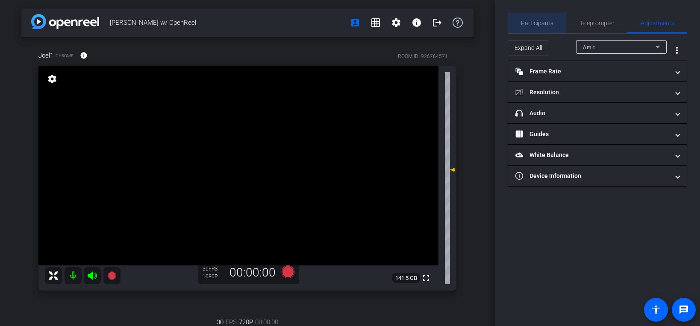
click at [527, 21] on span "Participants" at bounding box center [537, 23] width 32 height 6
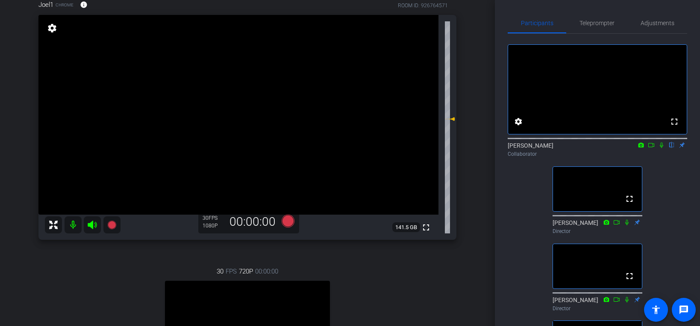
scroll to position [65, 0]
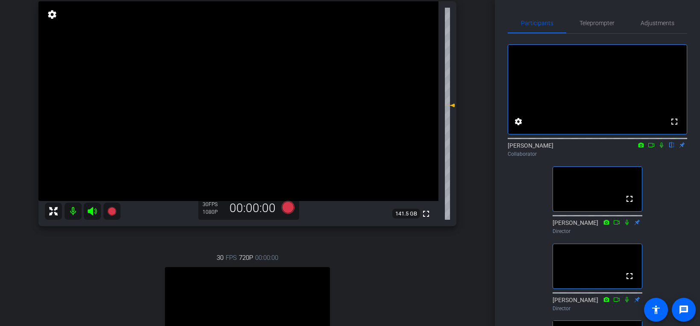
click at [661, 148] on icon at bounding box center [661, 145] width 7 height 6
click at [660, 148] on icon at bounding box center [661, 145] width 7 height 6
click at [661, 148] on icon at bounding box center [661, 145] width 7 height 6
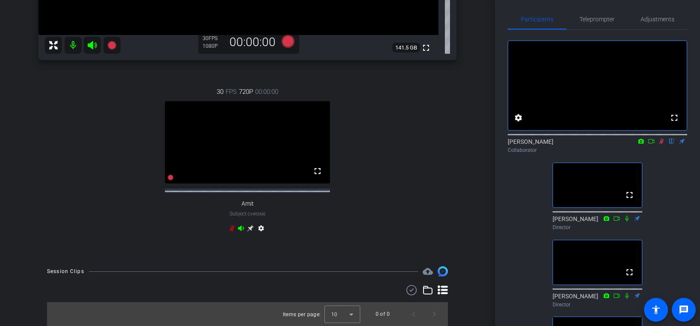
scroll to position [0, 0]
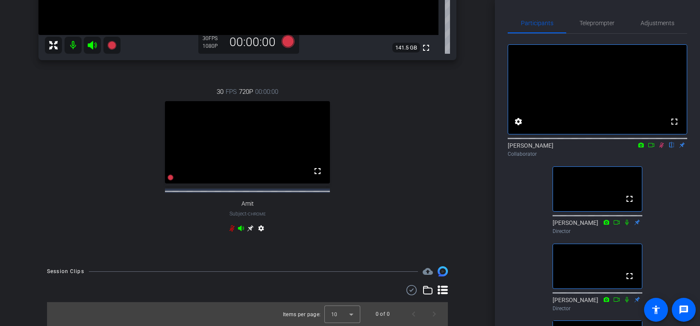
click at [660, 148] on icon at bounding box center [661, 146] width 5 height 6
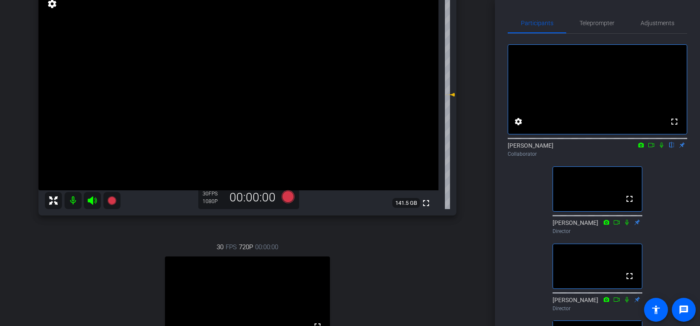
scroll to position [108, 0]
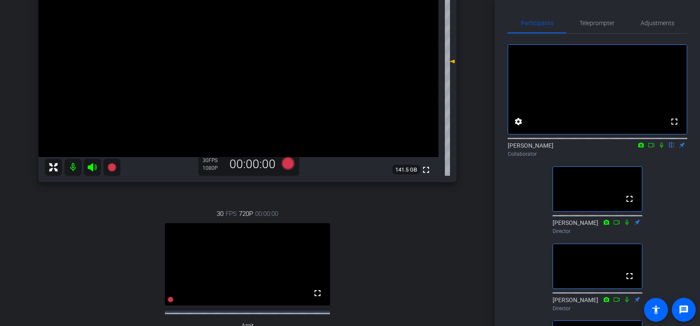
click at [677, 185] on div "fullscreen settings [PERSON_NAME] flip Collaborator fullscreen [PERSON_NAME] Di…" at bounding box center [596, 213] width 179 height 358
click at [660, 148] on icon at bounding box center [661, 145] width 7 height 6
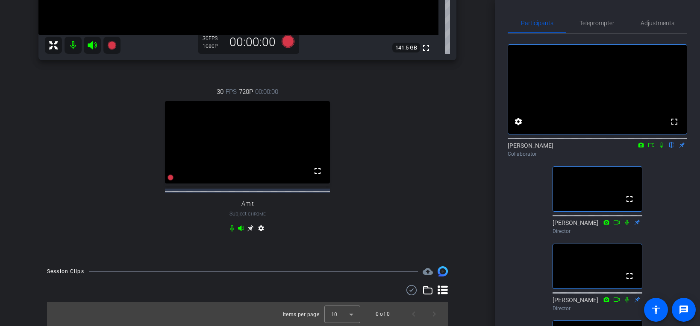
scroll to position [0, 0]
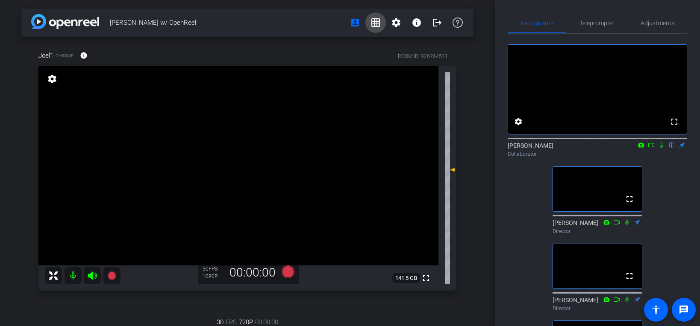
click at [375, 26] on mat-icon "grid_on" at bounding box center [375, 23] width 10 height 10
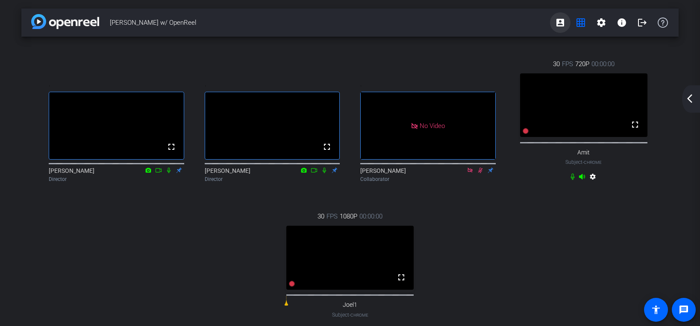
click at [555, 21] on mat-icon "account_box" at bounding box center [560, 23] width 10 height 10
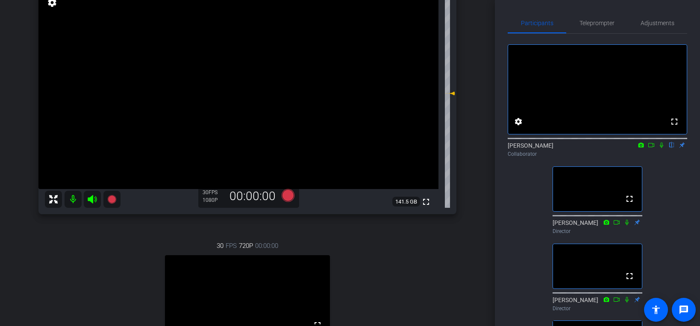
scroll to position [82, 0]
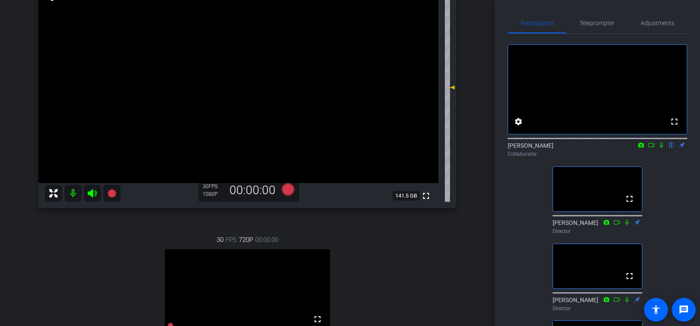
click at [661, 148] on icon at bounding box center [661, 145] width 7 height 6
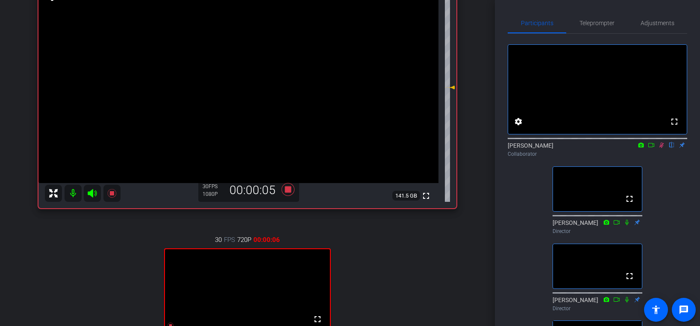
click at [660, 148] on icon at bounding box center [661, 146] width 5 height 6
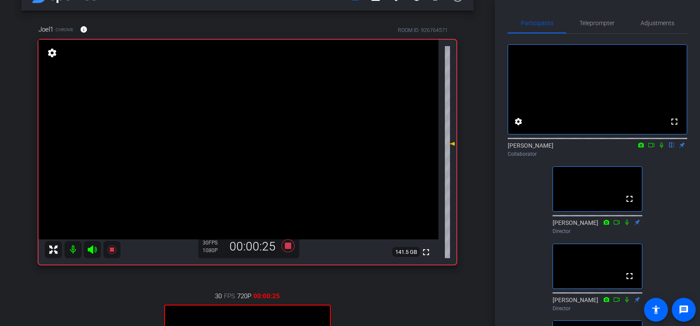
scroll to position [0, 0]
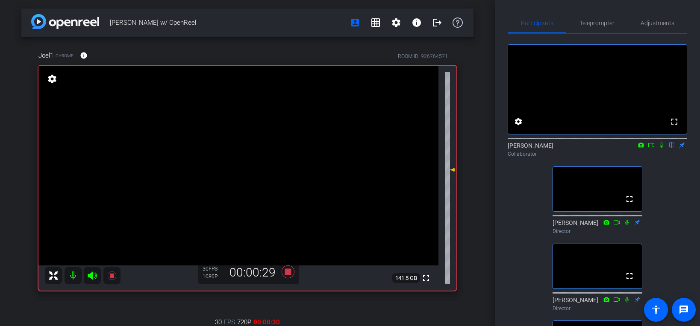
click at [673, 192] on div "fullscreen settings [PERSON_NAME] flip Collaborator fullscreen [PERSON_NAME] Di…" at bounding box center [596, 213] width 179 height 358
click at [660, 148] on icon at bounding box center [661, 145] width 7 height 6
click at [663, 148] on icon at bounding box center [661, 145] width 7 height 6
click at [660, 148] on icon at bounding box center [661, 145] width 7 height 6
click at [661, 148] on icon at bounding box center [661, 145] width 7 height 6
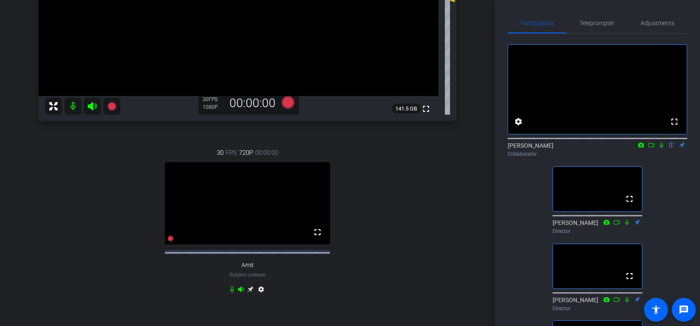
scroll to position [258, 0]
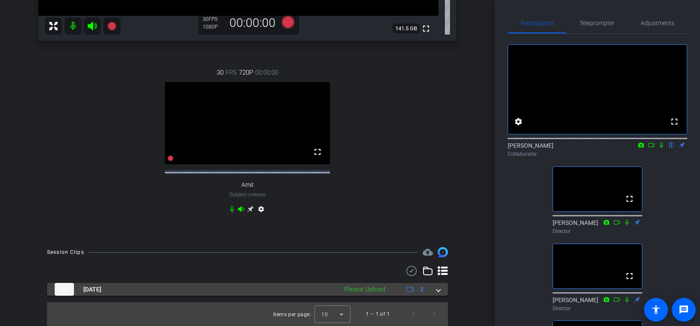
click at [225, 290] on mat-panel-title "[DATE]" at bounding box center [194, 289] width 278 height 13
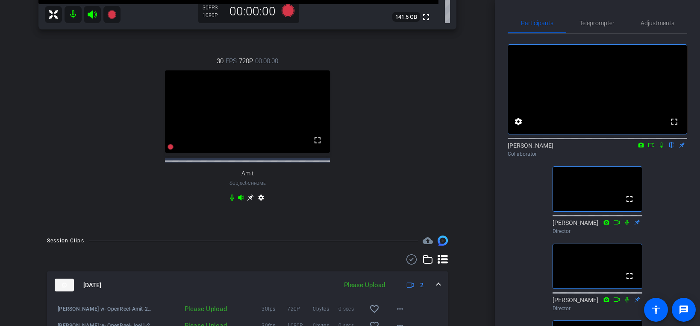
scroll to position [318, 0]
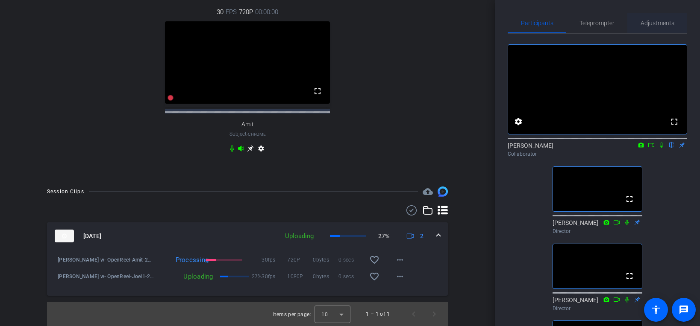
click at [657, 22] on span "Adjustments" at bounding box center [657, 23] width 34 height 6
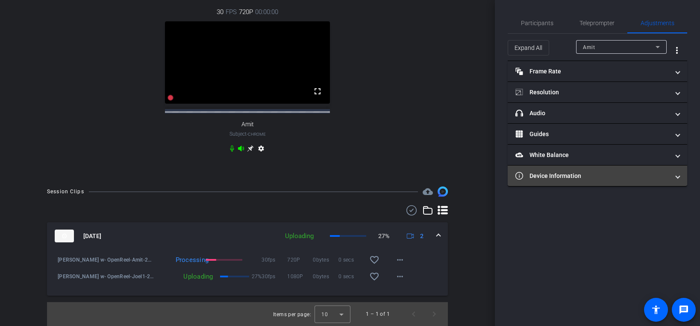
click at [571, 176] on mat-panel-title "Device Information" at bounding box center [592, 176] width 154 height 9
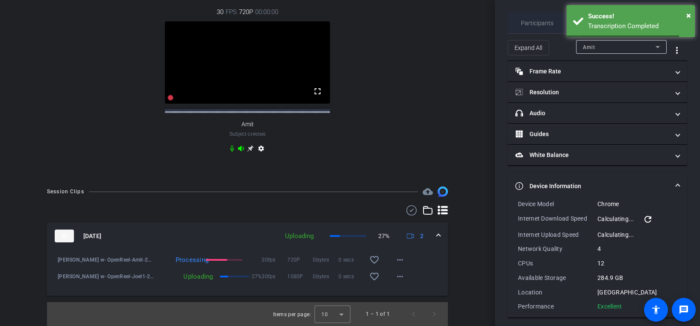
click at [536, 21] on span "Participants" at bounding box center [537, 23] width 32 height 6
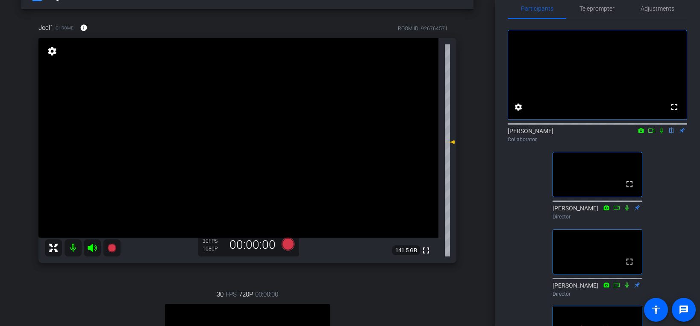
scroll to position [0, 0]
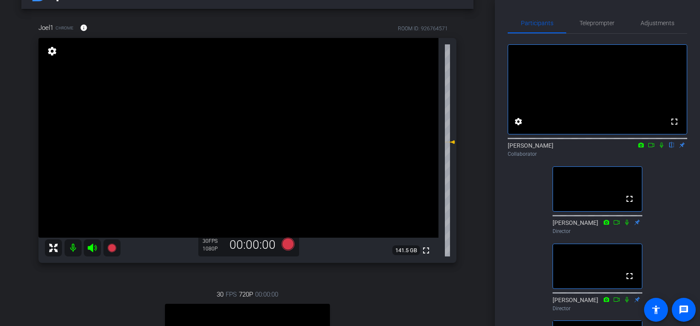
click at [528, 276] on div "fullscreen settings [PERSON_NAME] flip Collaborator fullscreen [PERSON_NAME] Di…" at bounding box center [596, 213] width 179 height 358
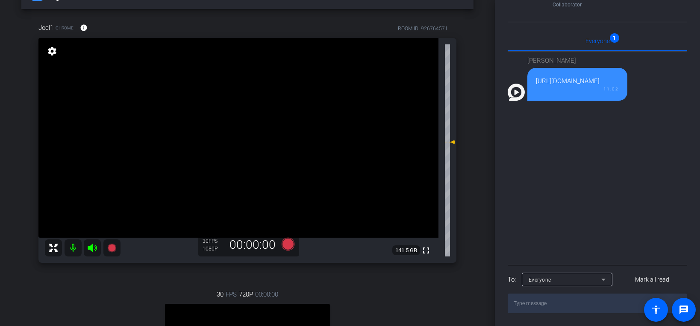
scroll to position [423, 0]
click at [619, 84] on div "[URL][DOMAIN_NAME]" at bounding box center [577, 81] width 83 height 10
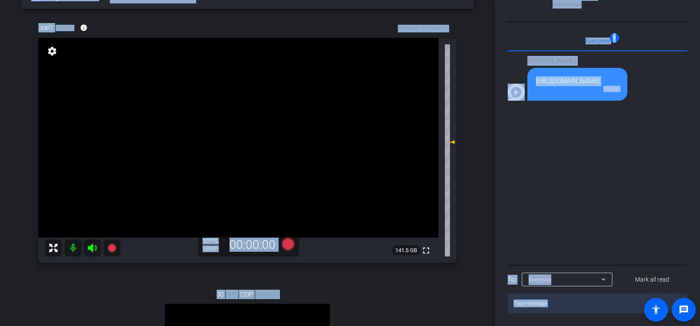
copy body "Loremipsumdol Sitame-Consec Adipi, Elitsedd, eiu Tempo Incididun | Utl etdolo m…"
click at [619, 83] on div "[URL][DOMAIN_NAME]" at bounding box center [577, 81] width 83 height 10
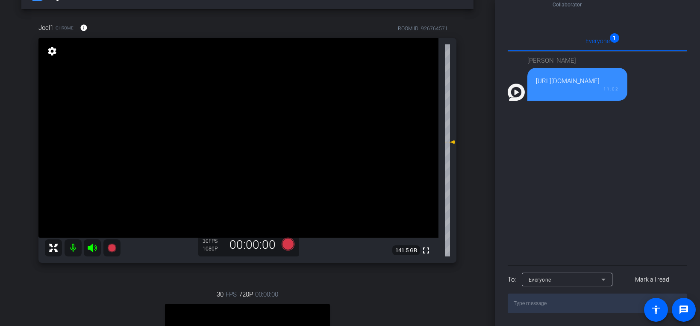
scroll to position [0, 11]
drag, startPoint x: 665, startPoint y: 80, endPoint x: 677, endPoint y: 80, distance: 12.8
click at [619, 80] on div "[URL][DOMAIN_NAME]" at bounding box center [577, 81] width 83 height 10
copy div "92951317"
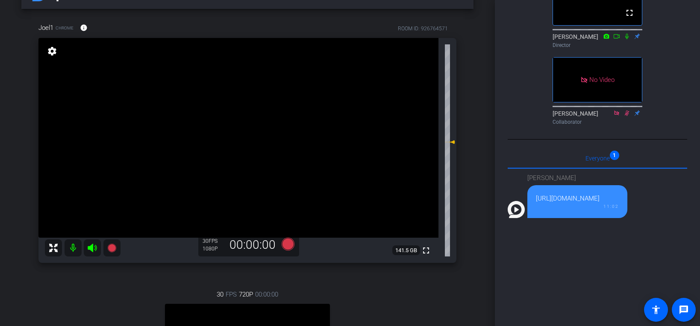
scroll to position [423, 0]
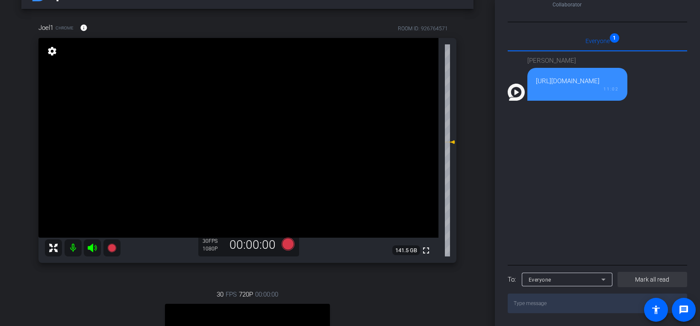
click at [646, 281] on span "Mark all read" at bounding box center [652, 280] width 34 height 9
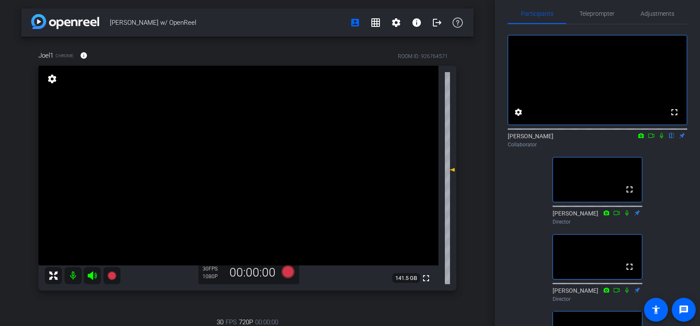
scroll to position [0, 0]
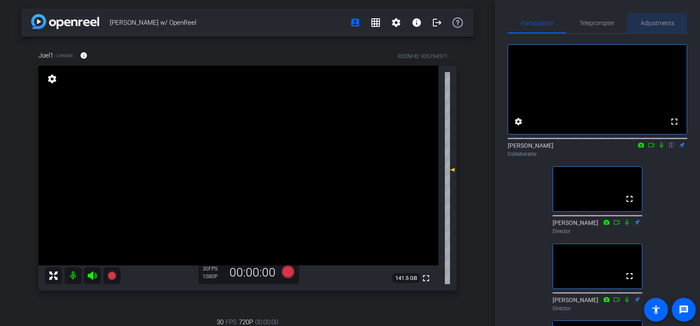
click at [675, 26] on div "Adjustments" at bounding box center [657, 23] width 60 height 21
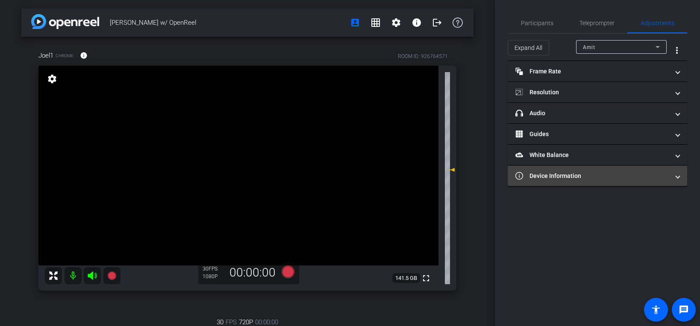
click at [592, 183] on mat-expansion-panel-header "Device Information" at bounding box center [596, 176] width 179 height 21
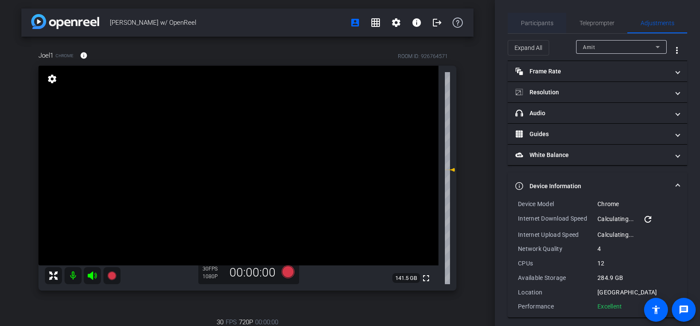
click at [535, 33] on span "Participants" at bounding box center [537, 23] width 32 height 21
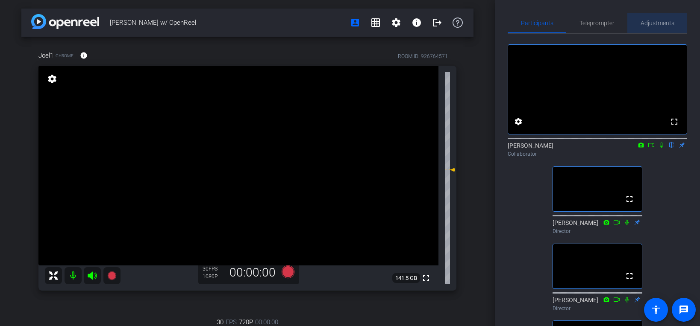
click at [664, 23] on span "Adjustments" at bounding box center [657, 23] width 34 height 6
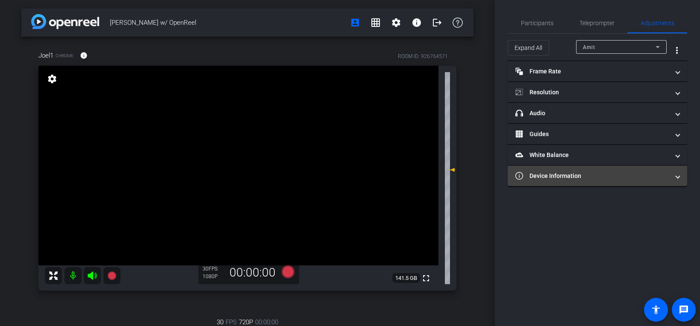
click at [551, 177] on mat-panel-title "Device Information" at bounding box center [592, 176] width 154 height 9
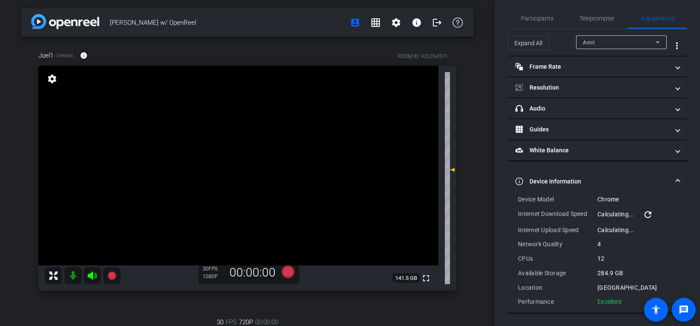
scroll to position [5, 0]
click at [552, 18] on div "Participants" at bounding box center [536, 18] width 59 height 21
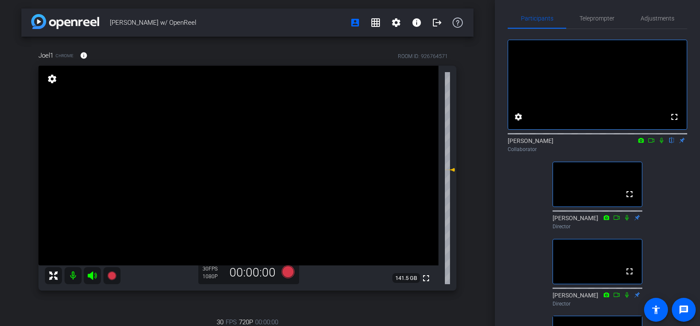
click at [488, 195] on div "[PERSON_NAME] w/ OpenReel account_box grid_on settings info logout Joel1 Chrome…" at bounding box center [247, 163] width 495 height 326
click at [657, 19] on span "Adjustments" at bounding box center [657, 18] width 34 height 6
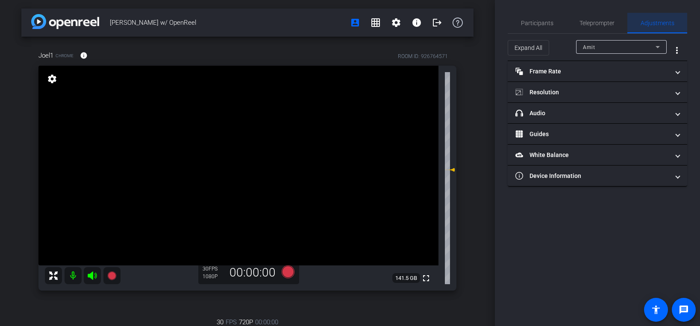
scroll to position [0, 0]
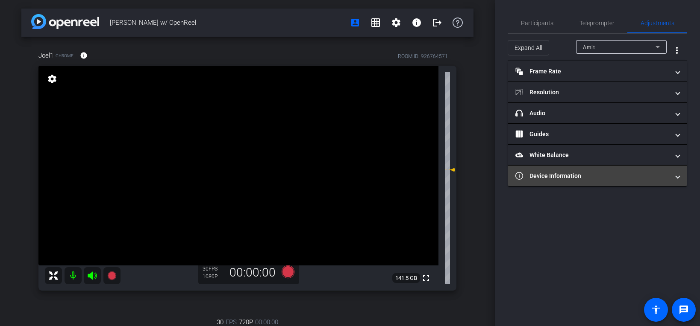
click at [583, 173] on mat-panel-title "Device Information" at bounding box center [592, 176] width 154 height 9
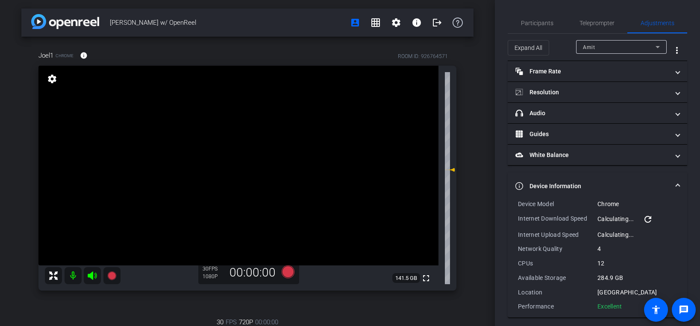
click at [624, 46] on div "Amit" at bounding box center [619, 47] width 73 height 11
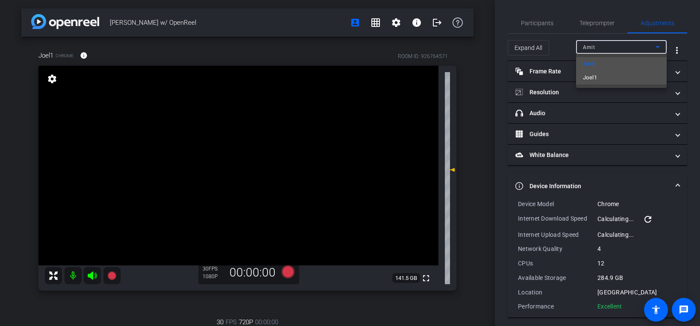
click at [616, 79] on mat-option "Joel1" at bounding box center [621, 78] width 91 height 14
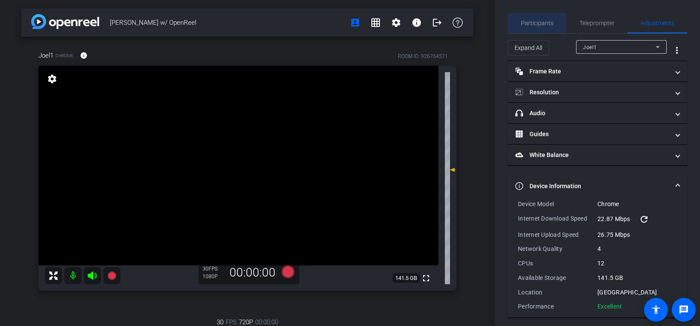
click at [545, 17] on span "Participants" at bounding box center [537, 23] width 32 height 21
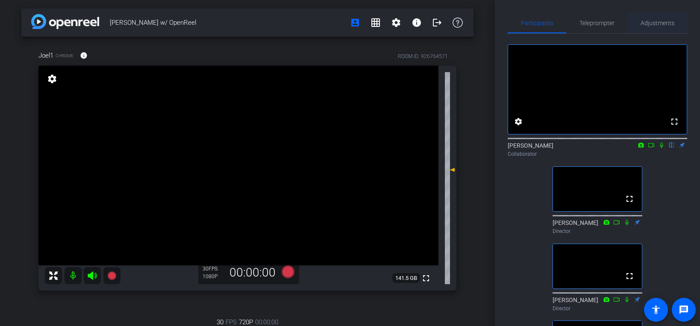
click at [644, 20] on span "Adjustments" at bounding box center [657, 23] width 34 height 6
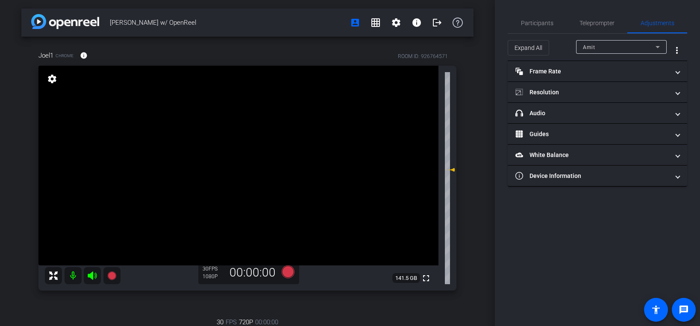
click at [619, 46] on div "Amit" at bounding box center [619, 47] width 73 height 11
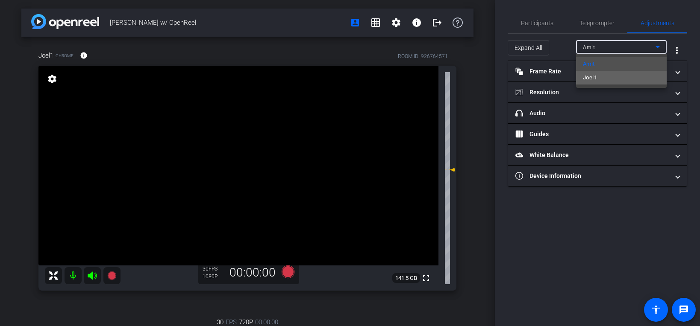
click at [622, 80] on mat-option "Joel1" at bounding box center [621, 78] width 91 height 14
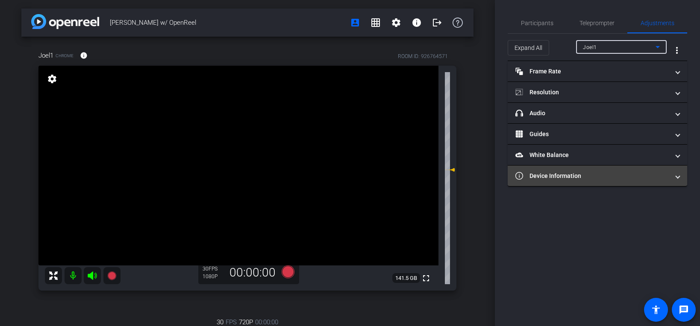
click at [620, 178] on mat-panel-title "Device Information" at bounding box center [592, 176] width 154 height 9
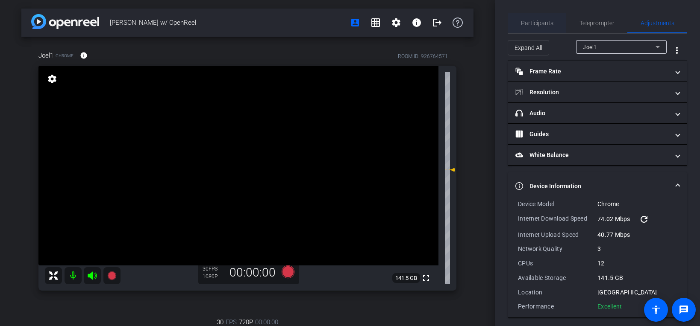
click at [534, 23] on span "Participants" at bounding box center [537, 23] width 32 height 6
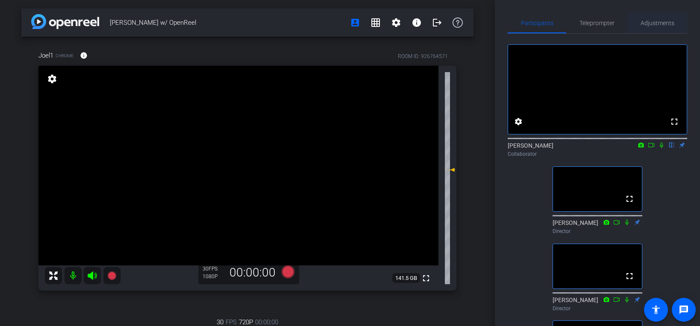
click at [659, 18] on span "Adjustments" at bounding box center [657, 23] width 34 height 21
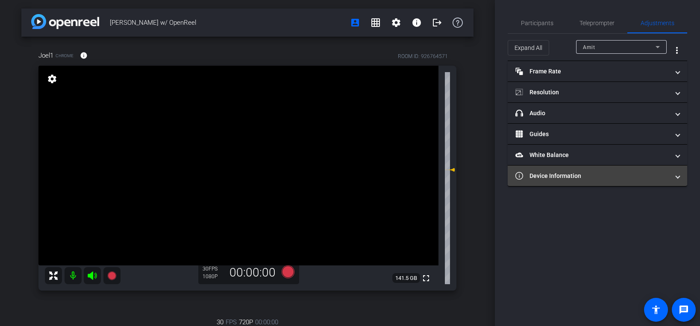
click at [552, 178] on mat-panel-title "Device Information" at bounding box center [592, 176] width 154 height 9
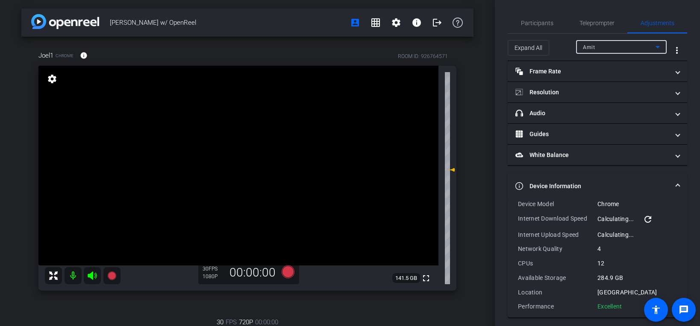
click at [613, 44] on div "Amit" at bounding box center [619, 47] width 73 height 11
click at [600, 77] on mat-option "Joel1" at bounding box center [621, 78] width 91 height 14
click at [537, 27] on span "Participants" at bounding box center [537, 23] width 32 height 21
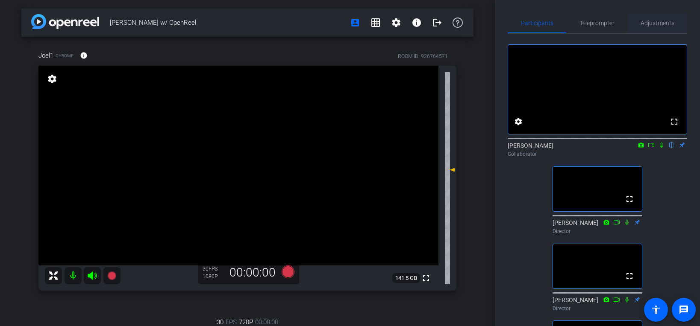
click at [644, 22] on span "Adjustments" at bounding box center [657, 23] width 34 height 6
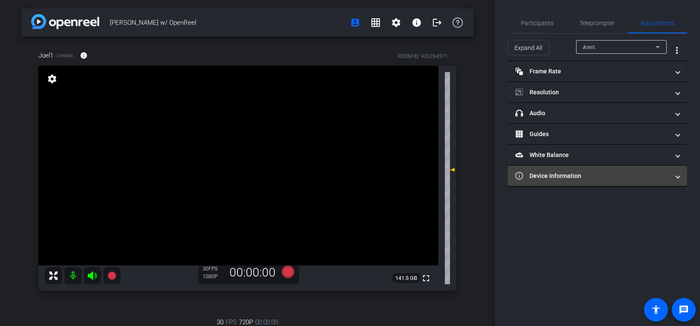
click at [586, 183] on mat-expansion-panel-header "Device Information" at bounding box center [596, 176] width 179 height 21
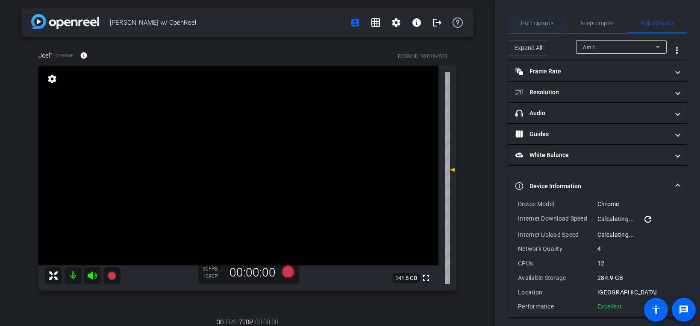
click at [531, 24] on span "Participants" at bounding box center [537, 23] width 32 height 6
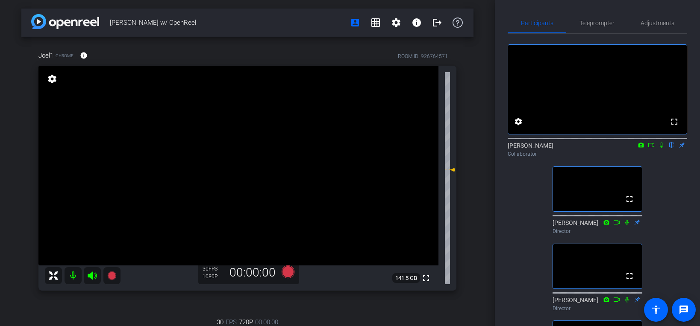
click at [509, 245] on div "fullscreen settings [PERSON_NAME] flip Collaborator fullscreen [PERSON_NAME] Di…" at bounding box center [596, 213] width 179 height 358
click at [660, 27] on span "Adjustments" at bounding box center [657, 23] width 34 height 21
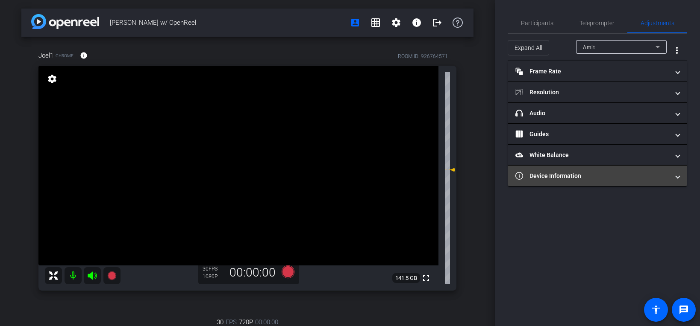
click at [595, 176] on mat-panel-title "Device Information" at bounding box center [592, 176] width 154 height 9
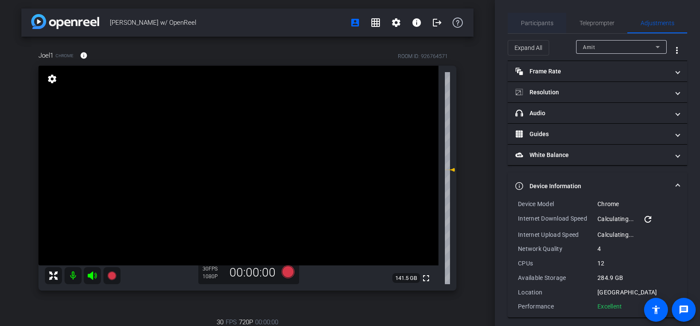
click at [534, 20] on span "Participants" at bounding box center [537, 23] width 32 height 6
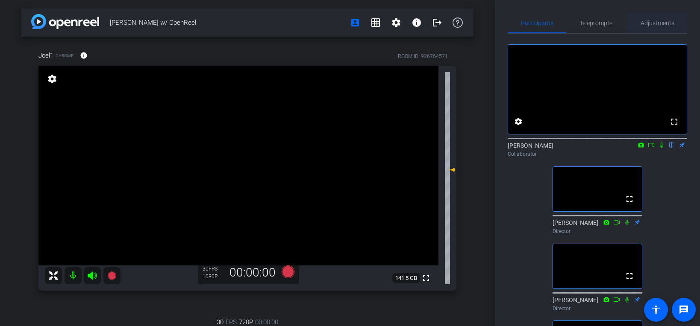
click at [660, 28] on span "Adjustments" at bounding box center [657, 23] width 34 height 21
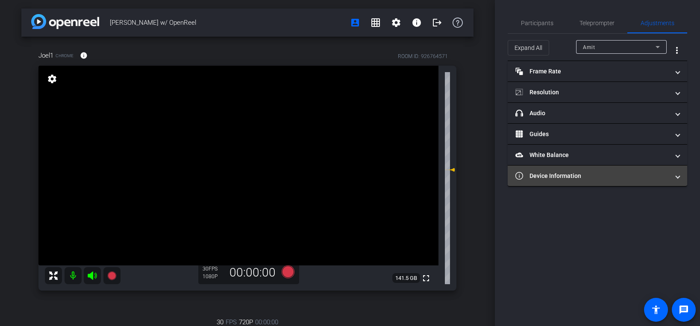
click at [577, 176] on mat-panel-title "Device Information" at bounding box center [592, 176] width 154 height 9
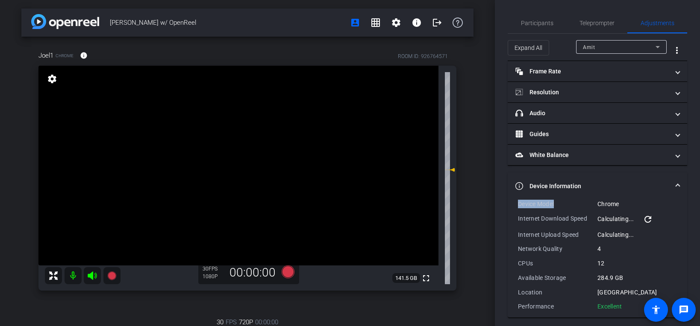
drag, startPoint x: 553, startPoint y: 205, endPoint x: 567, endPoint y: 205, distance: 14.5
click at [567, 205] on div "Device Model" at bounding box center [557, 204] width 79 height 9
click at [541, 26] on span "Participants" at bounding box center [537, 23] width 32 height 21
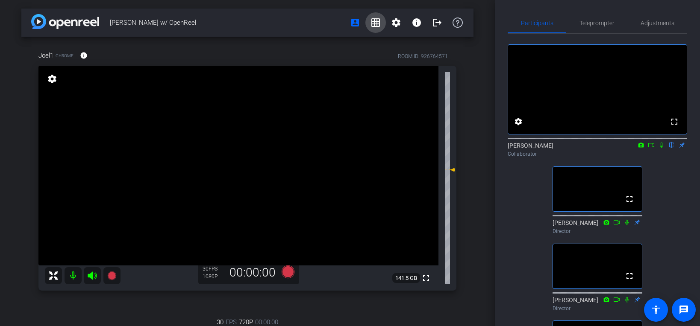
click at [375, 21] on mat-icon "grid_on" at bounding box center [375, 23] width 10 height 10
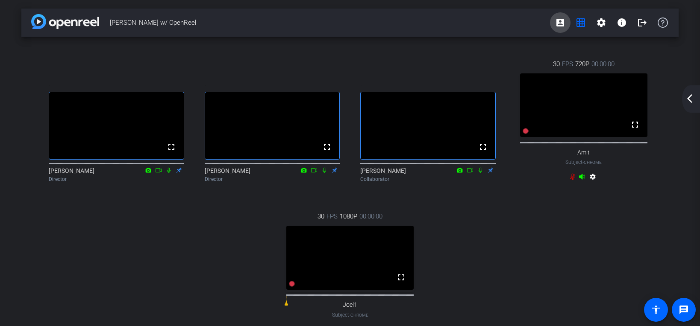
click at [560, 21] on mat-icon "account_box" at bounding box center [560, 23] width 10 height 10
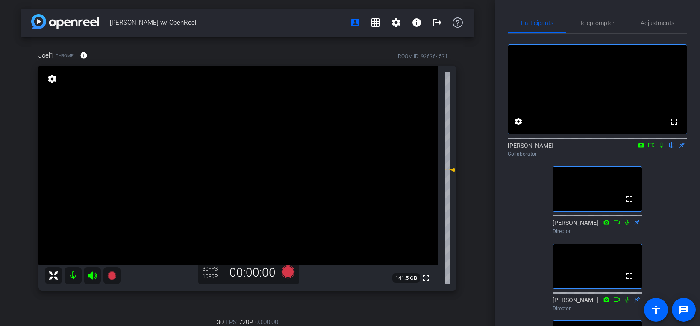
click at [375, 25] on mat-icon "grid_on" at bounding box center [375, 23] width 10 height 10
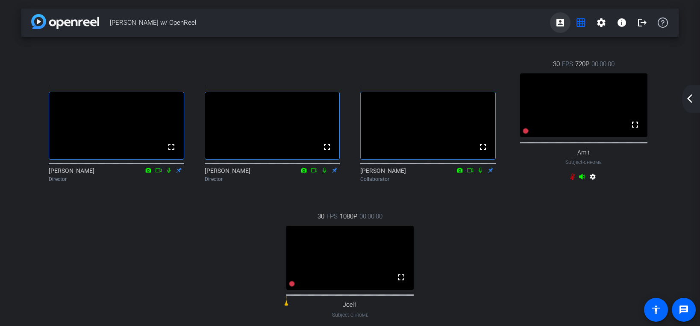
click at [564, 21] on mat-icon "account_box" at bounding box center [560, 23] width 10 height 10
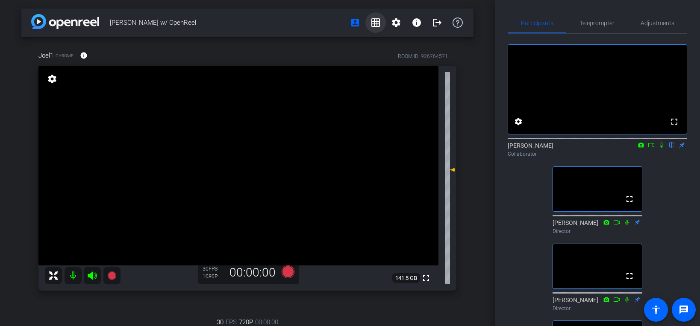
click at [377, 20] on mat-icon "grid_on" at bounding box center [375, 23] width 10 height 10
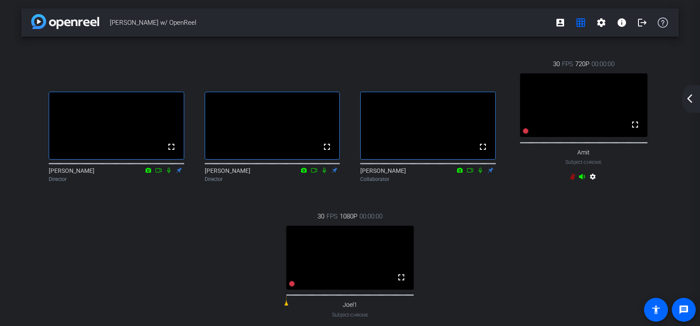
click at [511, 249] on div ". fullscreen [PERSON_NAME] Director . fullscreen [PERSON_NAME] Director . fulls…" at bounding box center [349, 197] width 623 height 305
click at [562, 19] on mat-icon "account_box" at bounding box center [560, 23] width 10 height 10
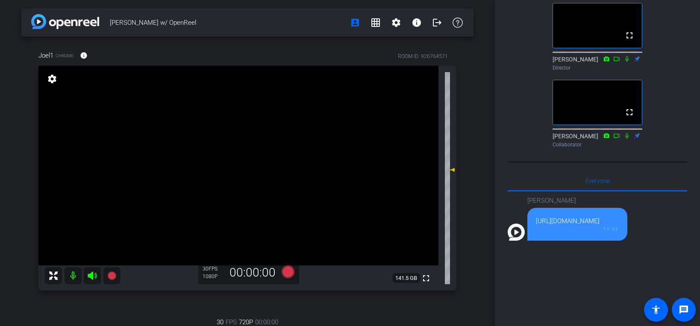
scroll to position [73, 0]
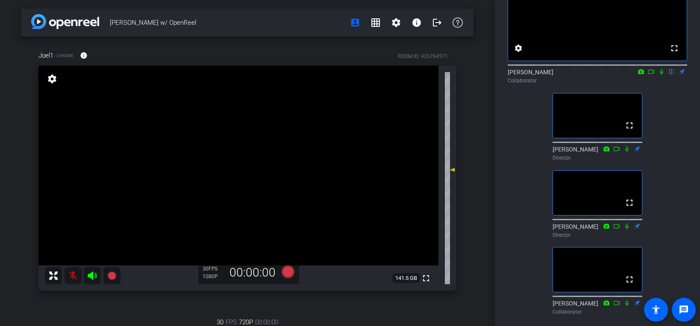
click at [671, 131] on div "fullscreen settings [PERSON_NAME] flip Collaborator fullscreen [PERSON_NAME] Di…" at bounding box center [596, 139] width 179 height 358
click at [658, 75] on icon at bounding box center [661, 72] width 7 height 6
click at [661, 75] on icon at bounding box center [661, 72] width 7 height 6
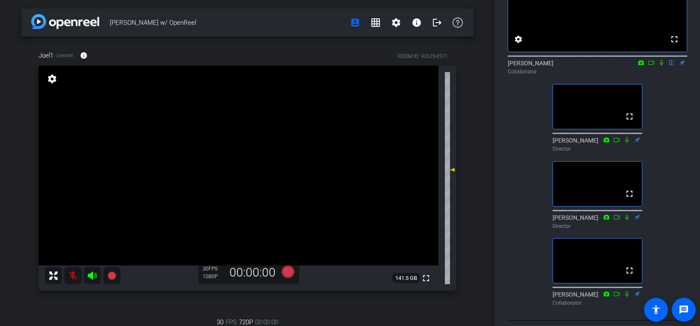
scroll to position [0, 0]
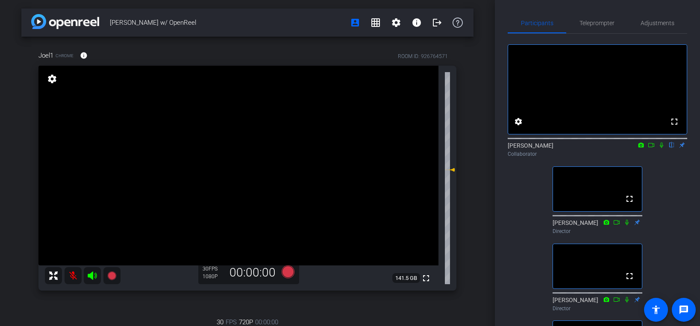
click at [659, 148] on icon at bounding box center [661, 145] width 7 height 6
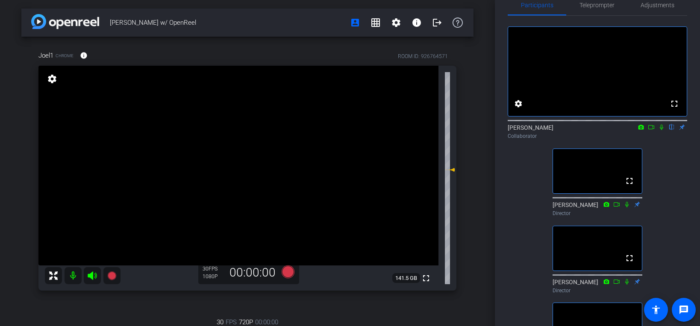
click at [516, 214] on div "fullscreen settings [PERSON_NAME] flip Collaborator fullscreen [PERSON_NAME] Di…" at bounding box center [596, 195] width 179 height 358
click at [662, 7] on span "Adjustments" at bounding box center [657, 5] width 34 height 6
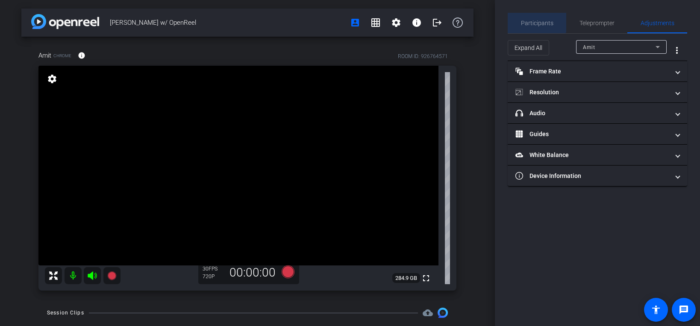
click at [532, 13] on span "Participants" at bounding box center [537, 23] width 32 height 21
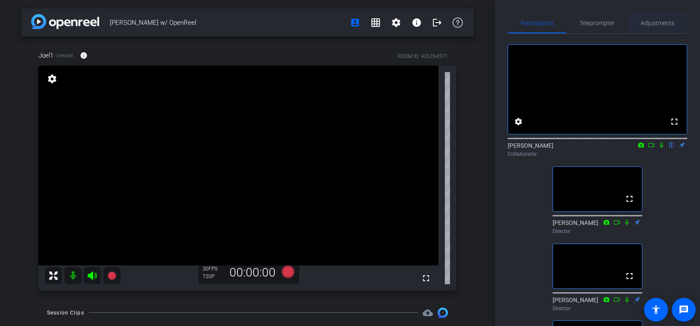
click at [666, 15] on span "Adjustments" at bounding box center [657, 23] width 34 height 21
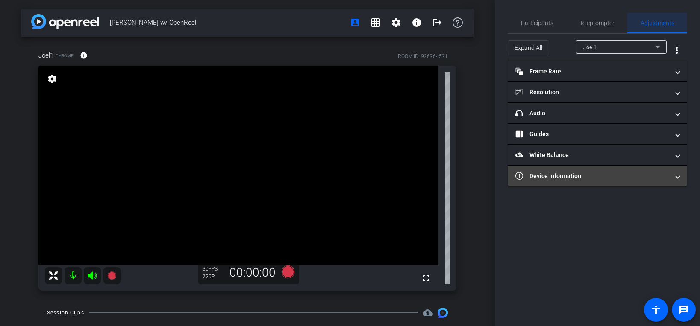
type input "11000"
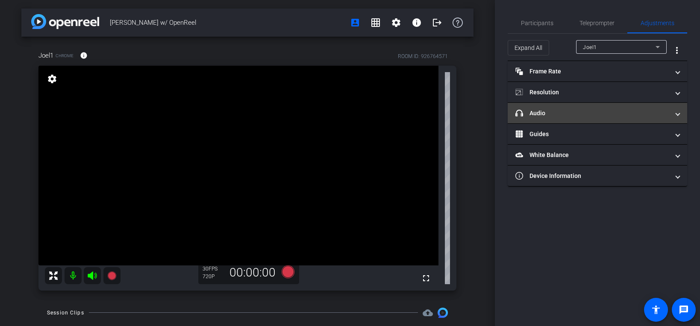
click at [604, 111] on mat-panel-title "headphone icon Audio" at bounding box center [592, 113] width 154 height 9
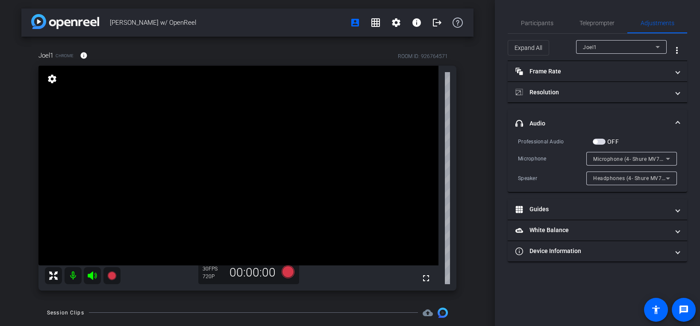
click at [507, 21] on div "Participants Teleprompter Adjustments settings [PERSON_NAME] flip Collaborator …" at bounding box center [597, 163] width 205 height 326
click at [536, 29] on span "Participants" at bounding box center [537, 23] width 32 height 21
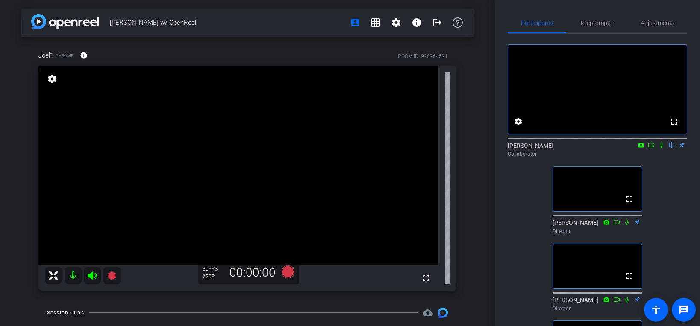
click at [667, 228] on div "fullscreen settings [PERSON_NAME] flip Collaborator fullscreen [PERSON_NAME] Di…" at bounding box center [596, 213] width 179 height 358
